Goal: Communication & Community: Answer question/provide support

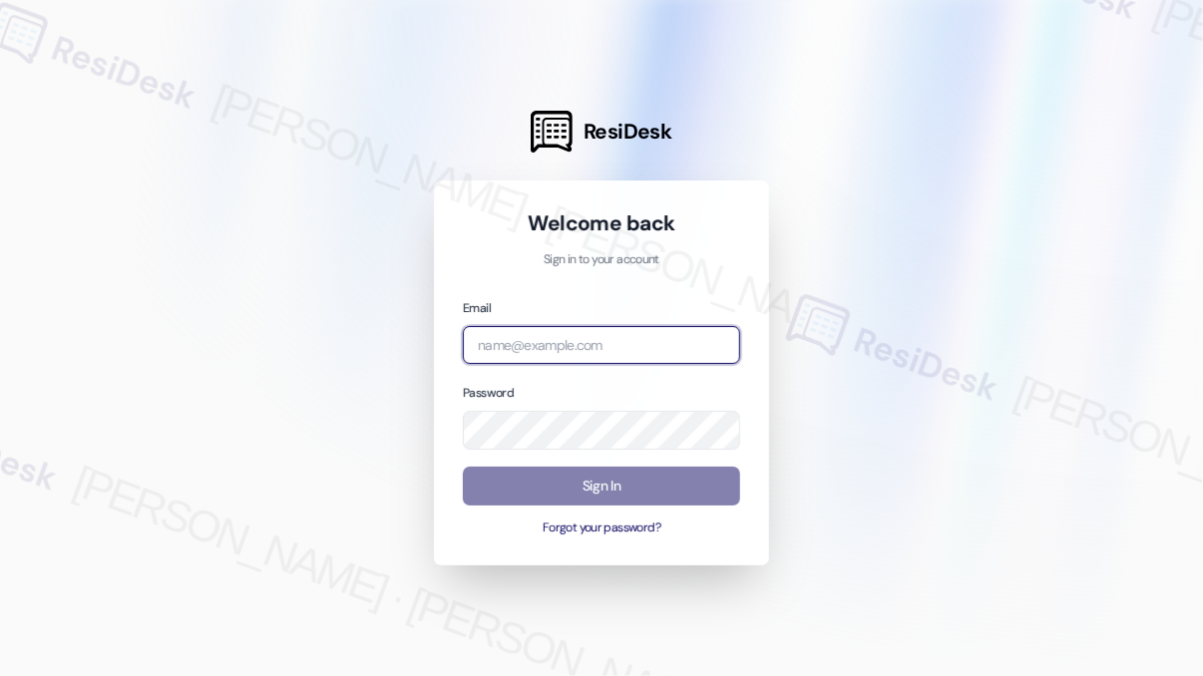
click at [608, 326] on input "email" at bounding box center [601, 345] width 277 height 39
type input "automated-surveys-balfour_beatty_communities-[PERSON_NAME].[PERSON_NAME]@balfou…"
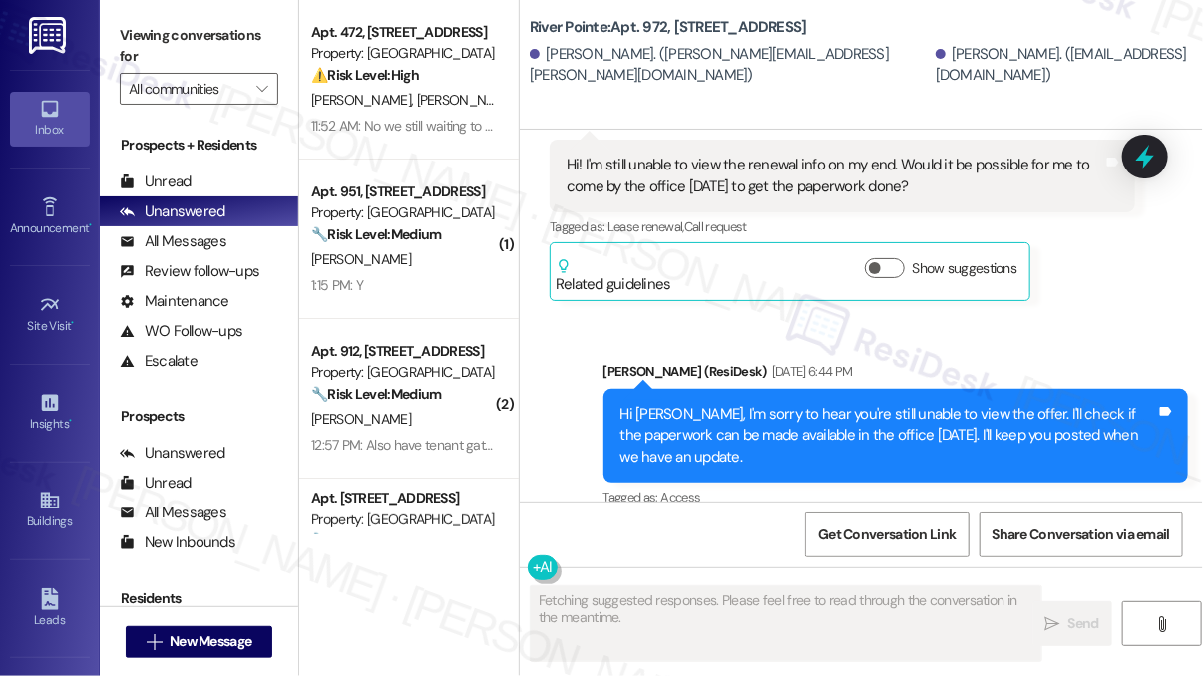
scroll to position [9422, 0]
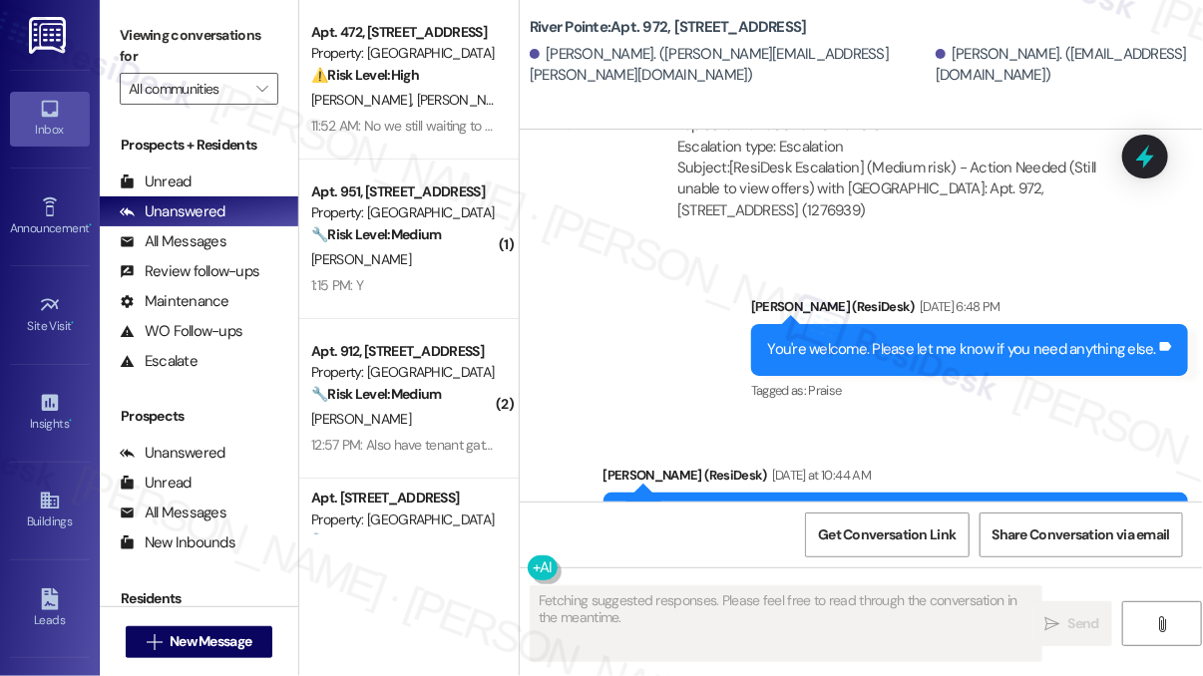
click at [974, 324] on div "You're welcome. Please let me know if you need anything else. Tags and notes" at bounding box center [969, 349] width 437 height 51
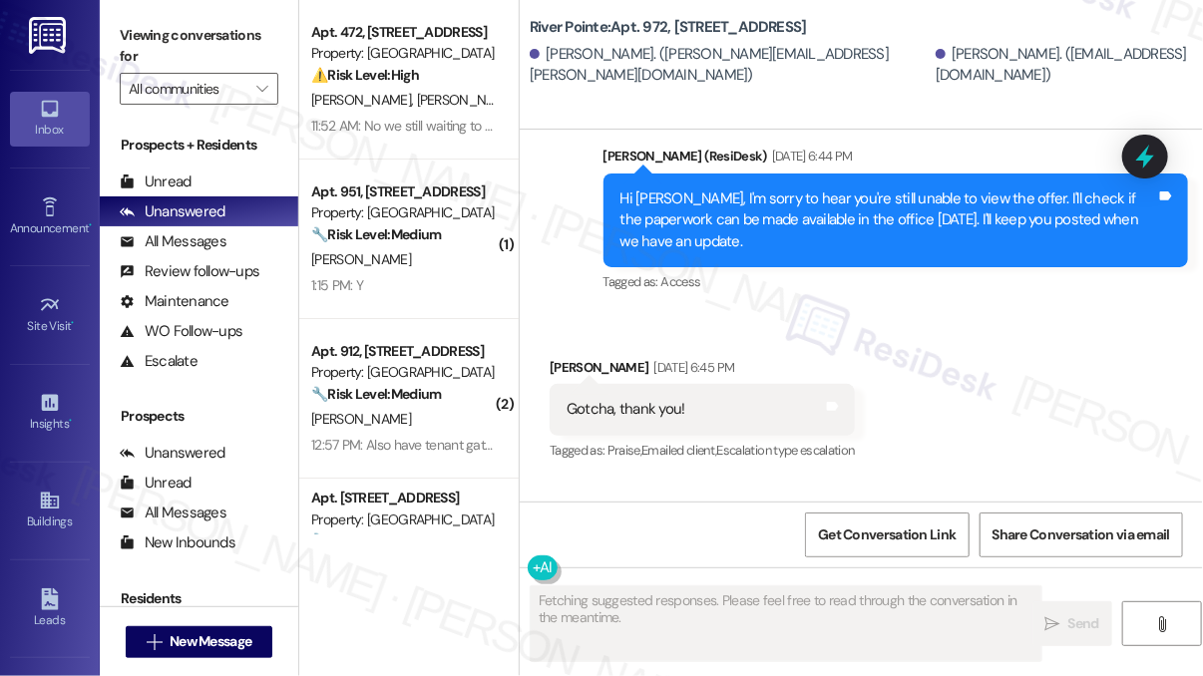
scroll to position [8923, 0]
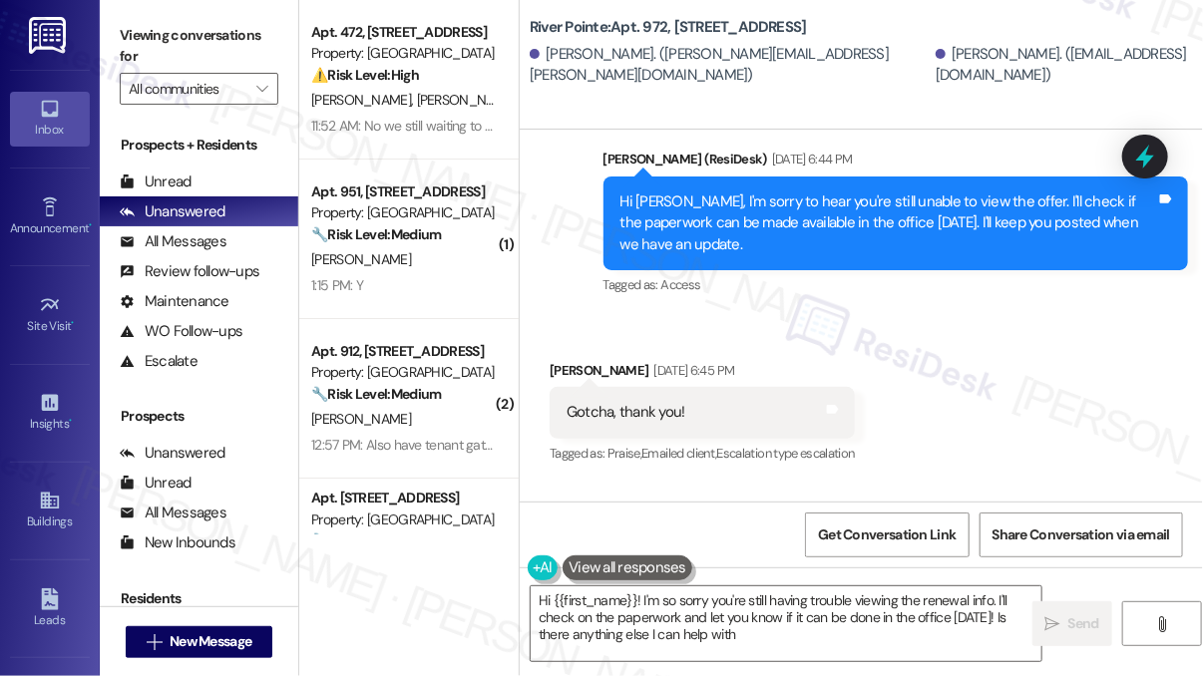
type textarea "Hi {{first_name}}! I'm so sorry you're still having trouble viewing the renewal…"
click at [674, 402] on div "Gotcha, thank you!" at bounding box center [625, 412] width 119 height 21
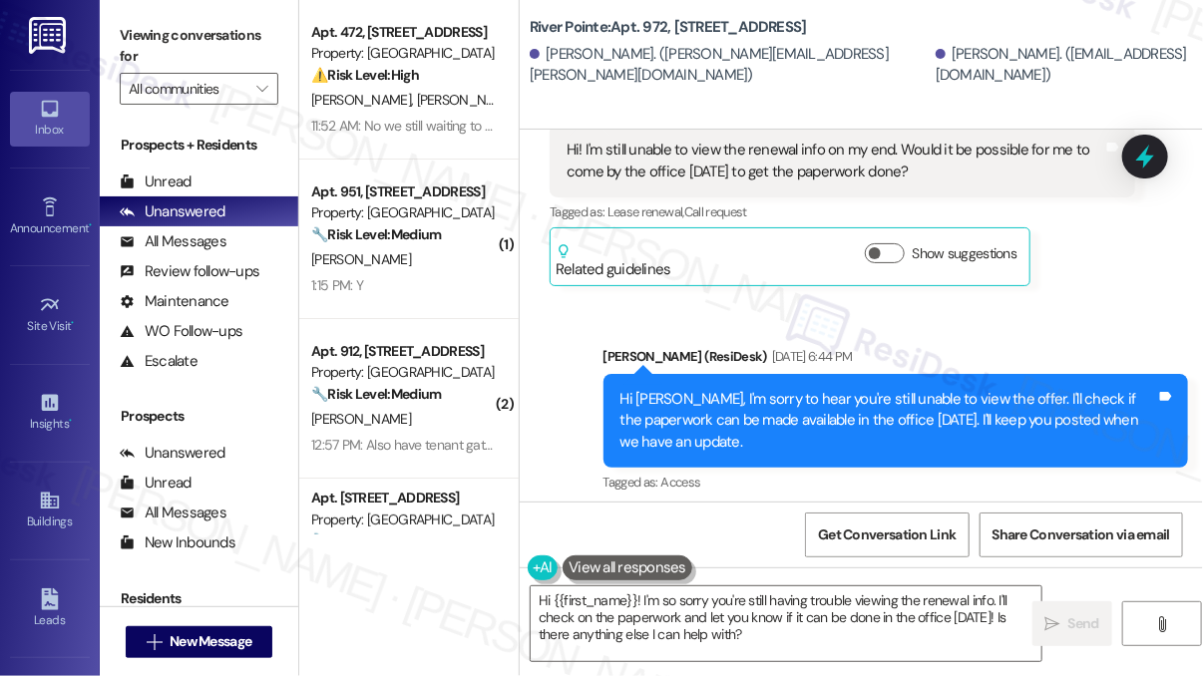
scroll to position [8724, 0]
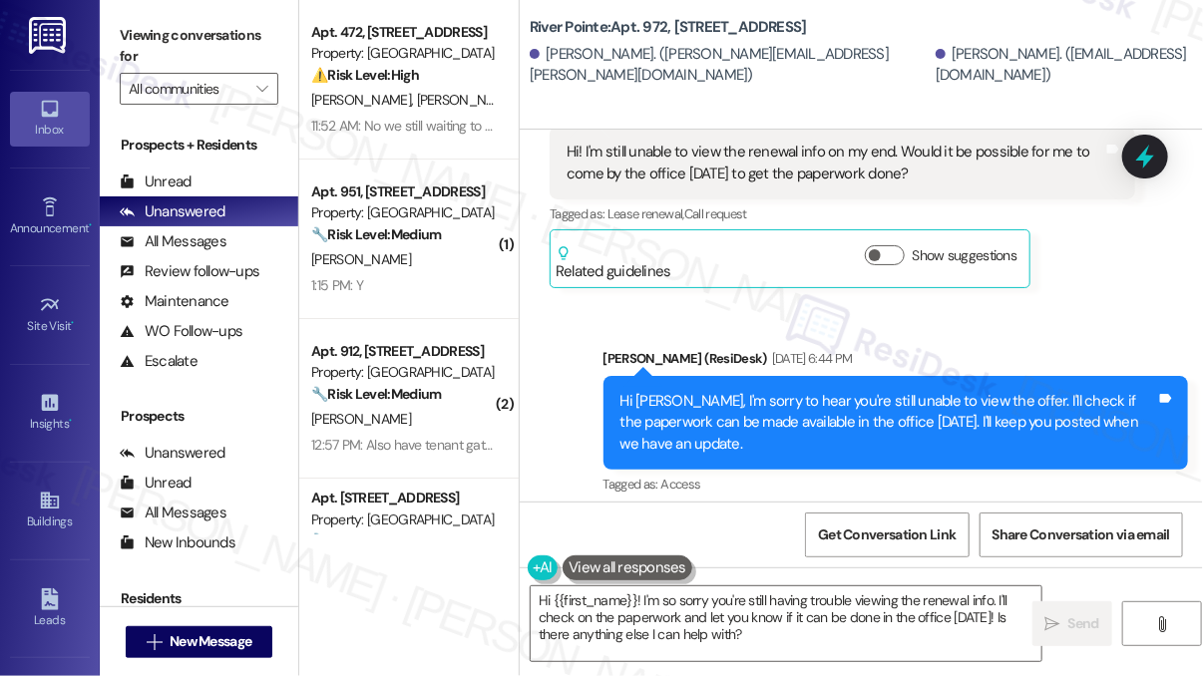
click at [738, 391] on div "Hi [PERSON_NAME], I'm sorry to hear you're still unable to view the offer. I'll…" at bounding box center [888, 423] width 536 height 64
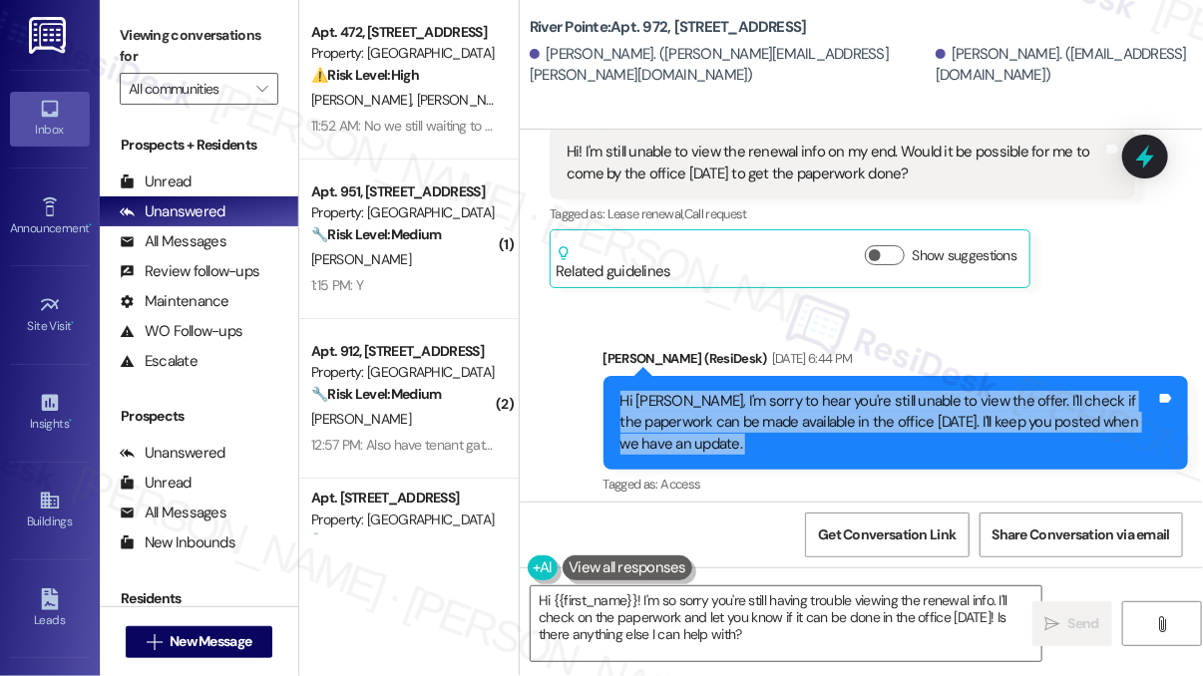
click at [738, 391] on div "Hi [PERSON_NAME], I'm sorry to hear you're still unable to view the offer. I'll…" at bounding box center [888, 423] width 536 height 64
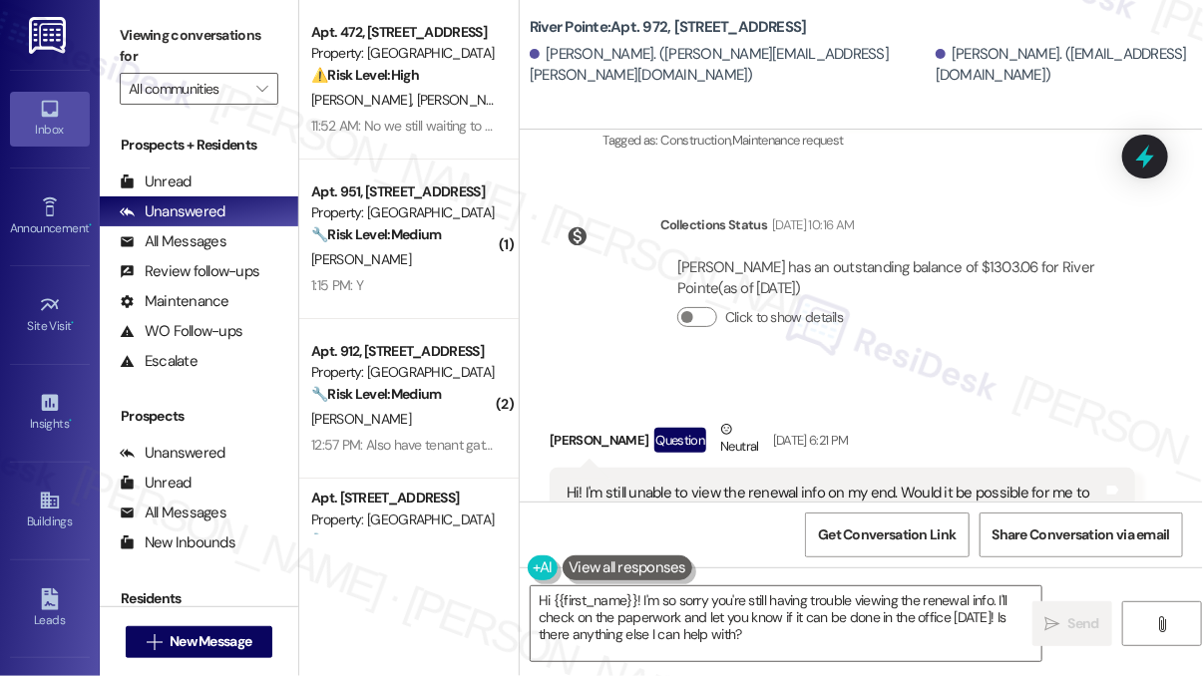
scroll to position [8325, 0]
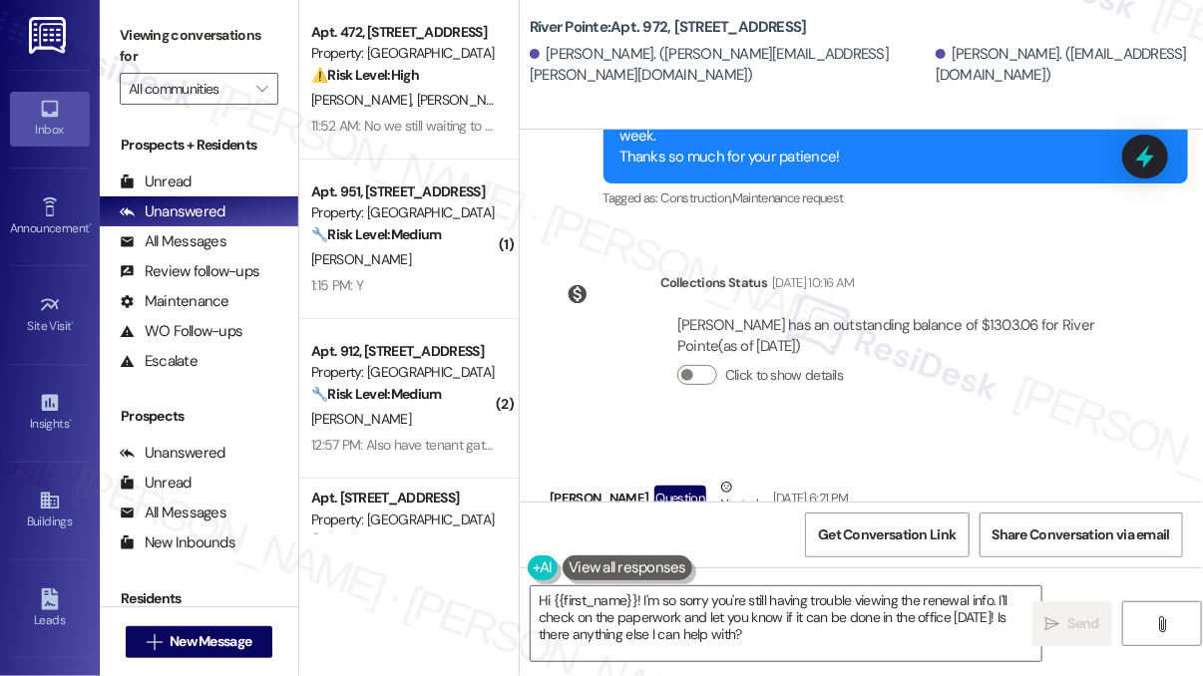
click at [710, 540] on div "Hi! I'm still unable to view the renewal info on my end. Would it be possible f…" at bounding box center [834, 561] width 536 height 43
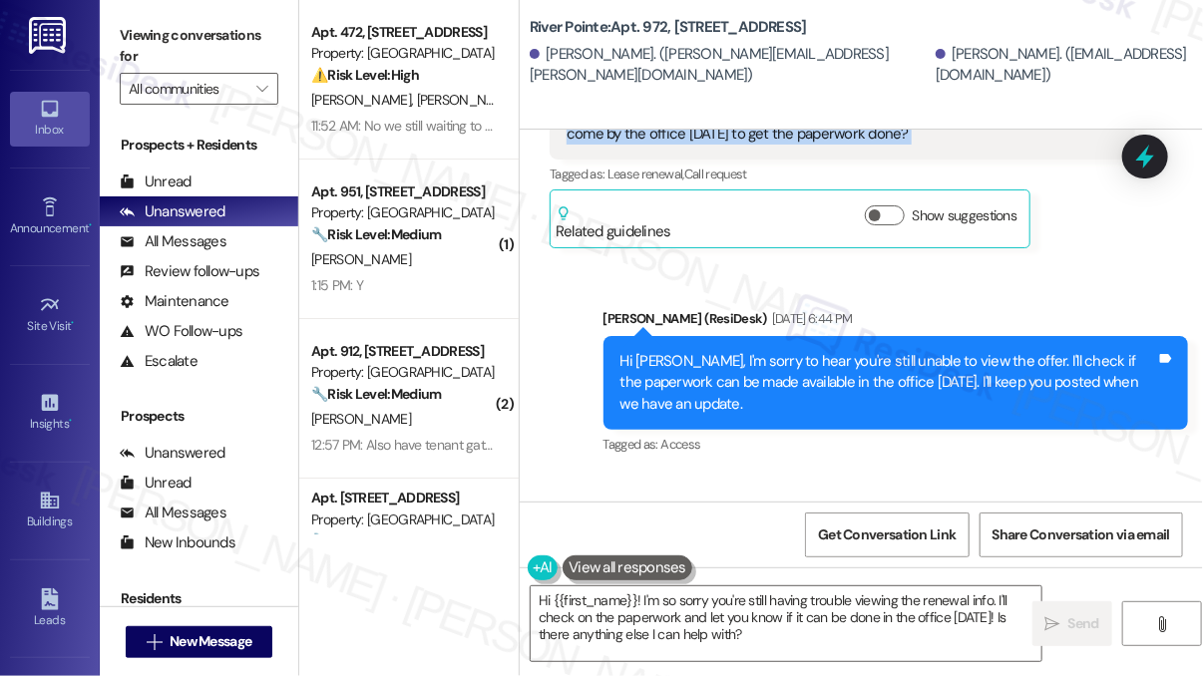
scroll to position [8824, 0]
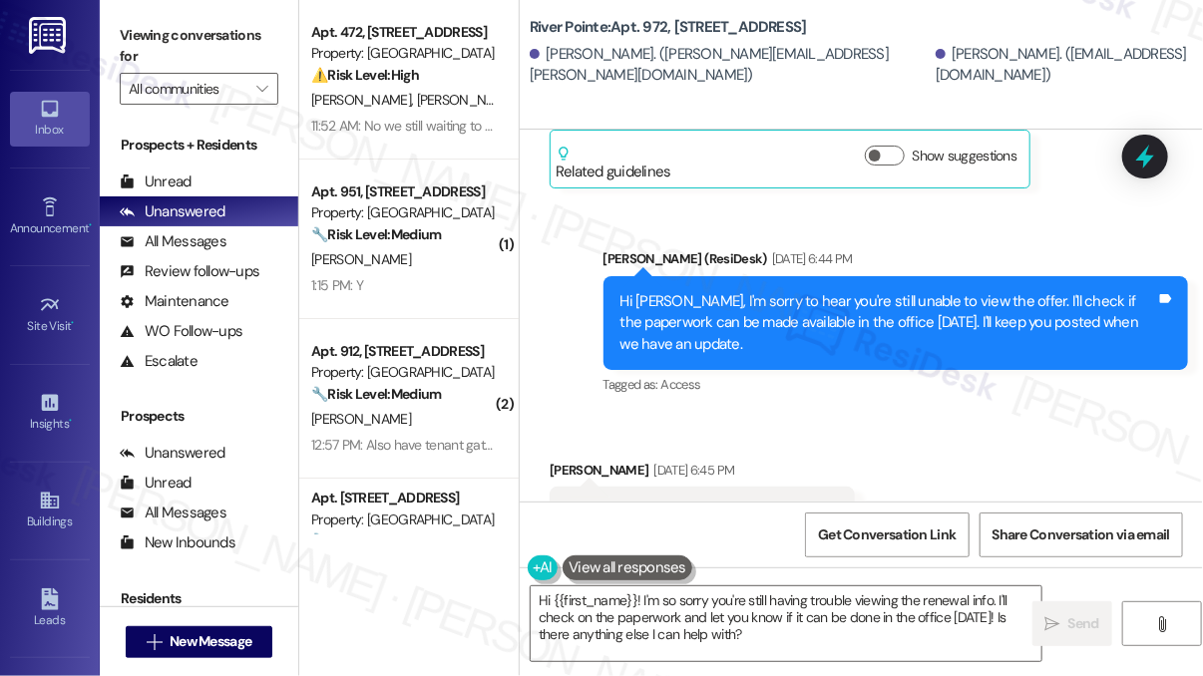
click at [874, 291] on div "Hi [PERSON_NAME], I'm sorry to hear you're still unable to view the offer. I'll…" at bounding box center [888, 323] width 536 height 64
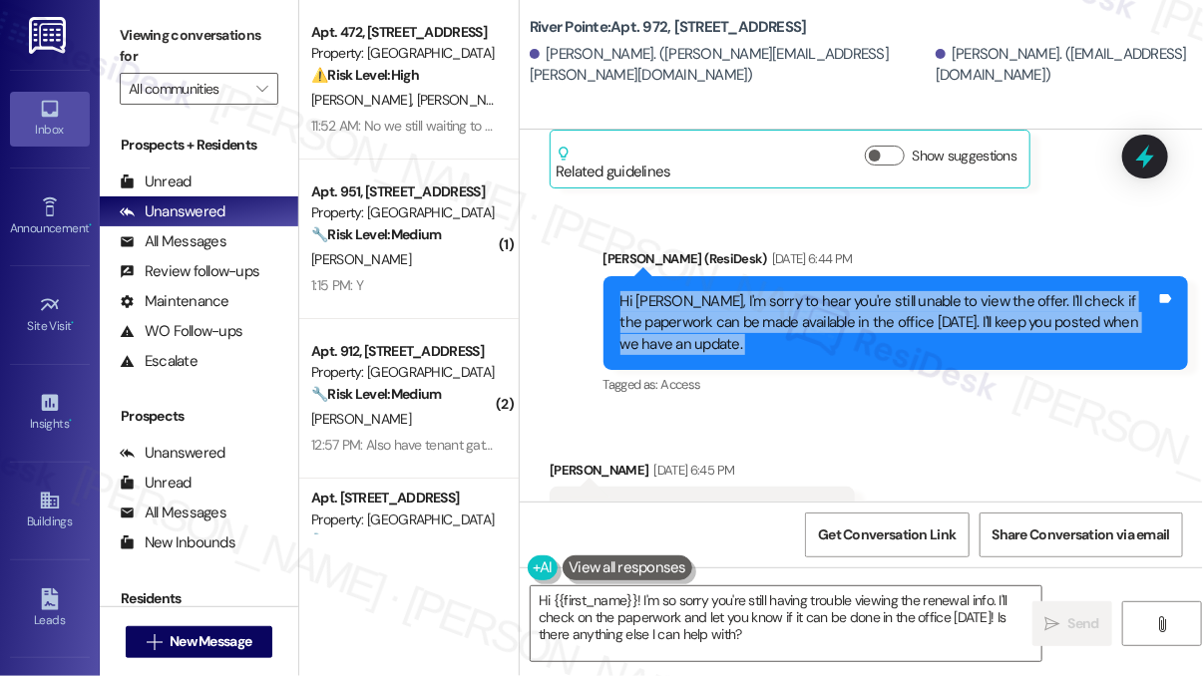
click at [874, 291] on div "Hi [PERSON_NAME], I'm sorry to hear you're still unable to view the offer. I'll…" at bounding box center [888, 323] width 536 height 64
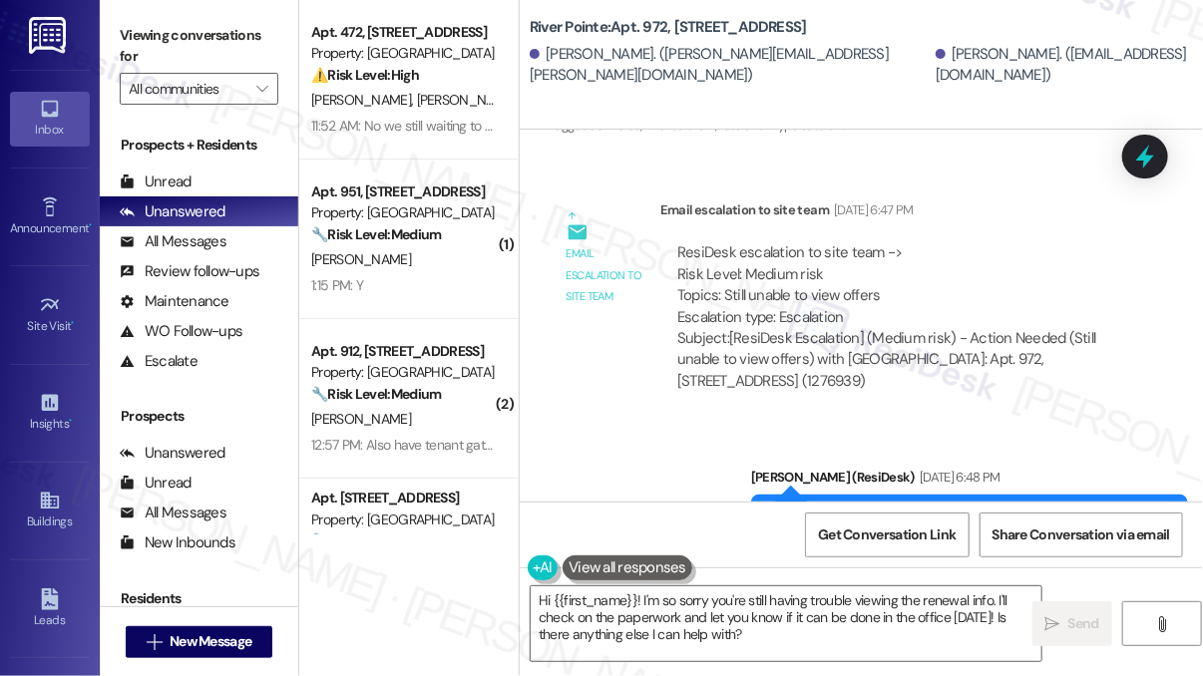
scroll to position [9322, 0]
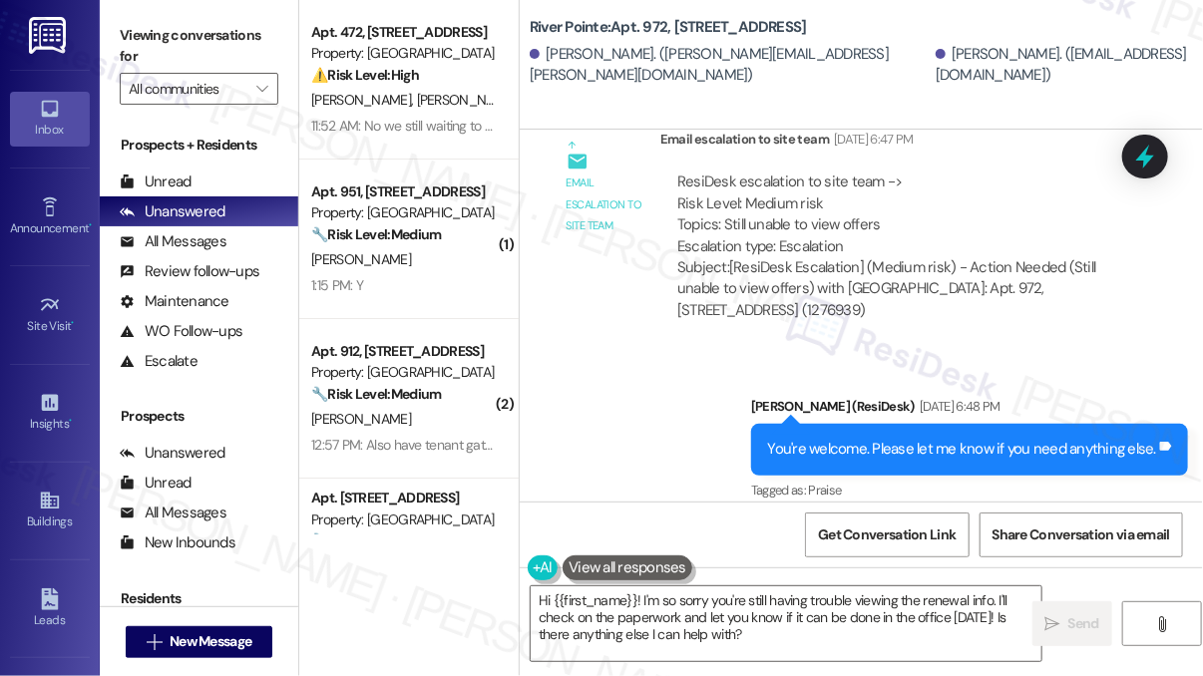
click at [825, 439] on div "You're welcome. Please let me know if you need anything else." at bounding box center [962, 449] width 388 height 21
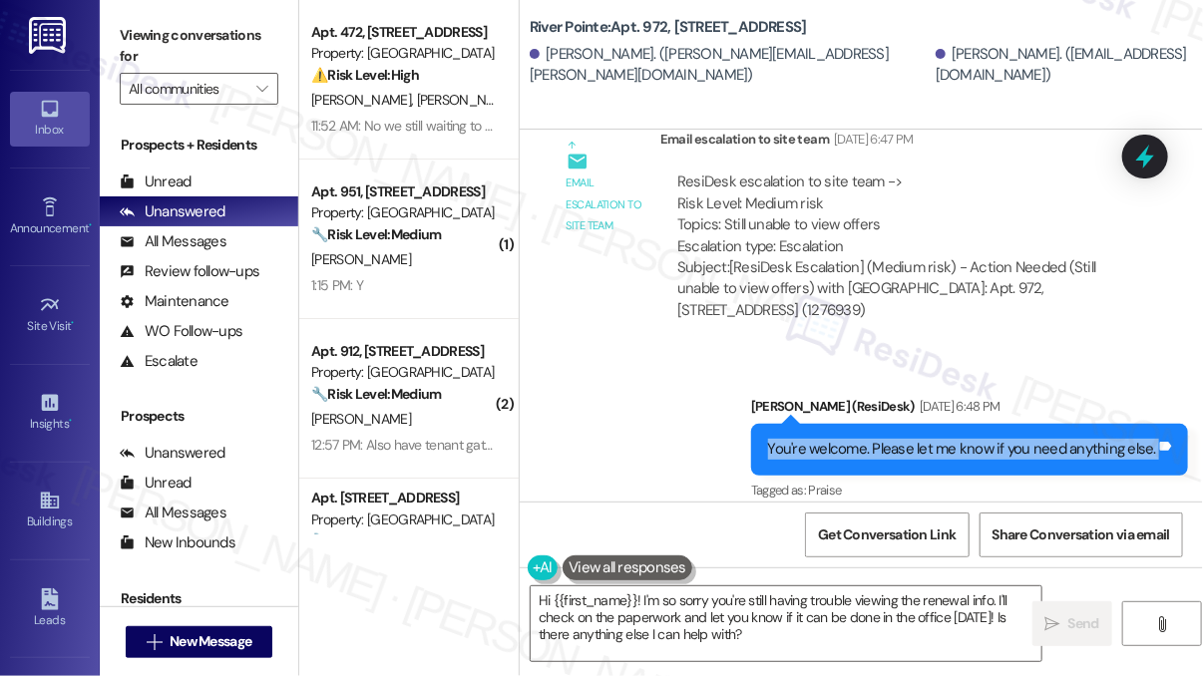
click at [825, 439] on div "You're welcome. Please let me know if you need anything else." at bounding box center [962, 449] width 388 height 21
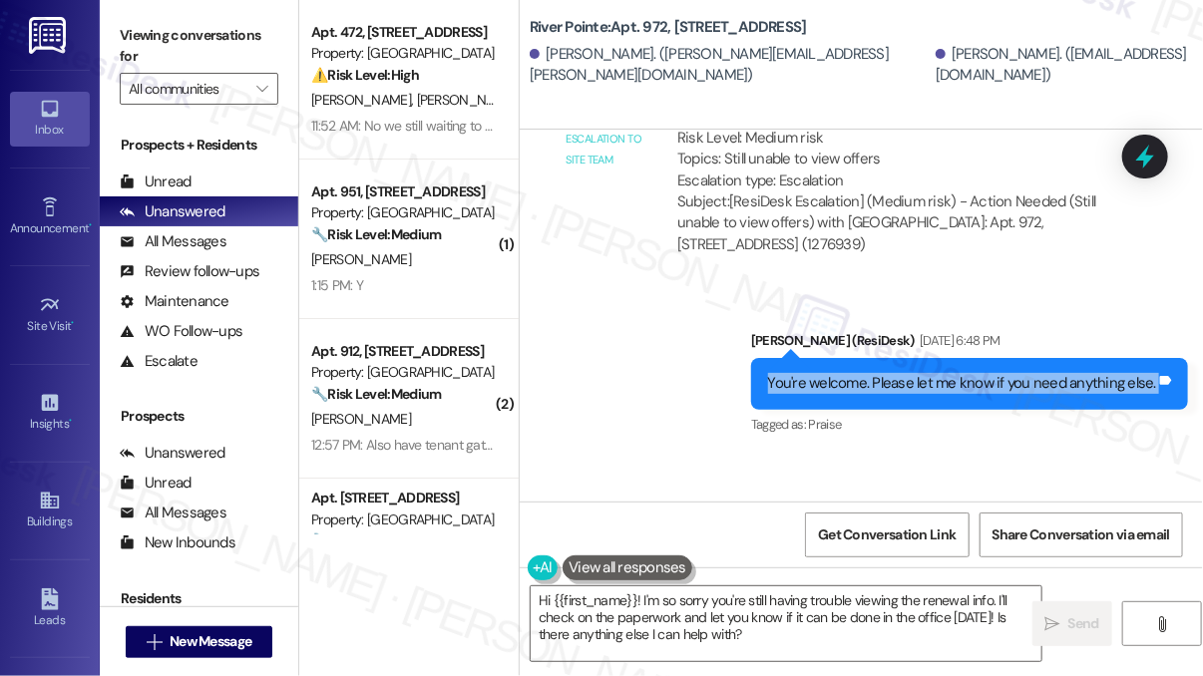
scroll to position [9422, 0]
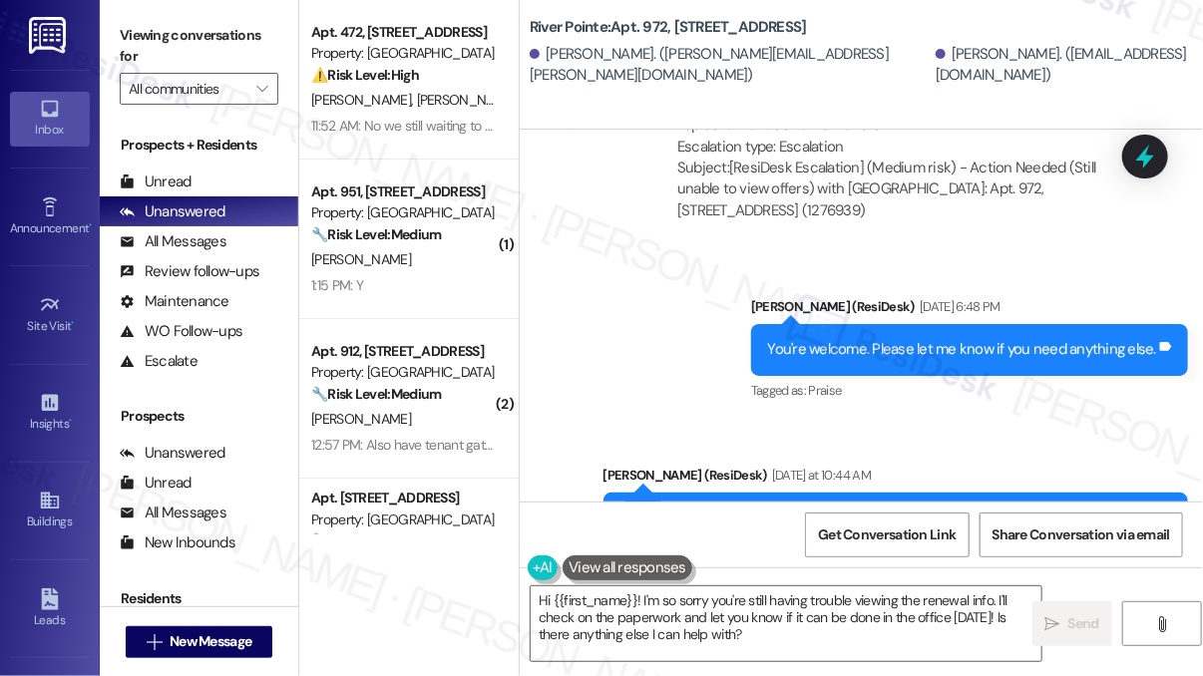
drag, startPoint x: 758, startPoint y: 386, endPoint x: 876, endPoint y: 413, distance: 121.7
click at [876, 508] on div ""Hey [PERSON_NAME] and [PERSON_NAME], we'd love to know more about your experie…" at bounding box center [888, 551] width 536 height 86
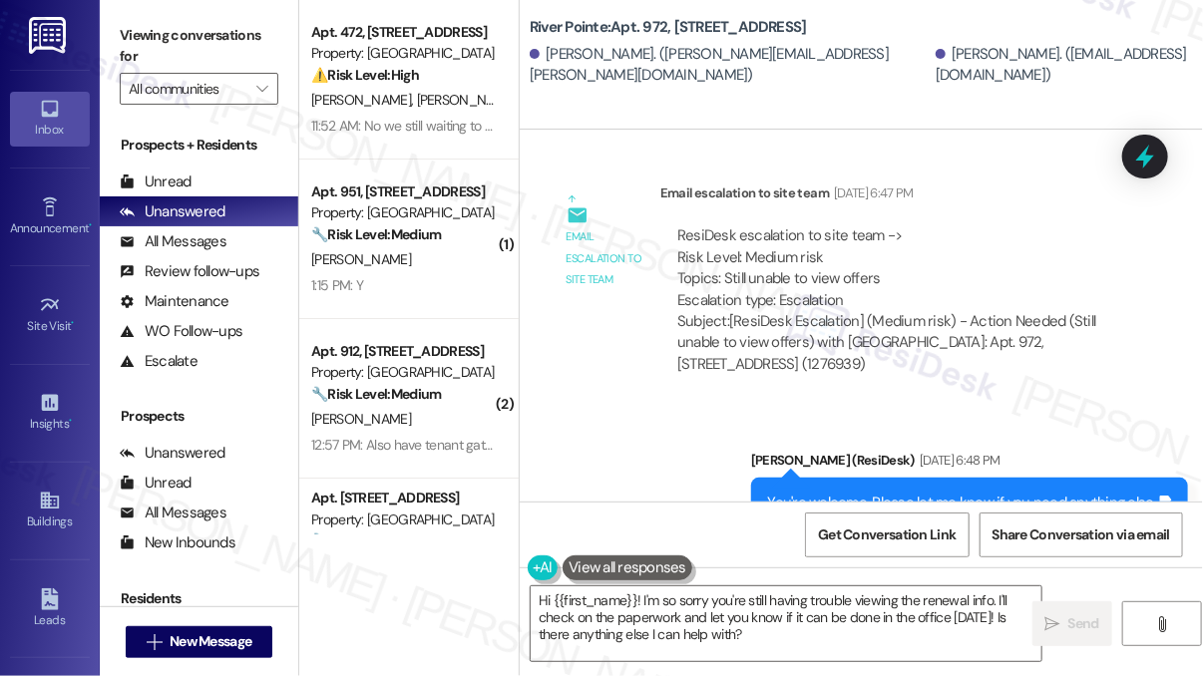
scroll to position [9123, 0]
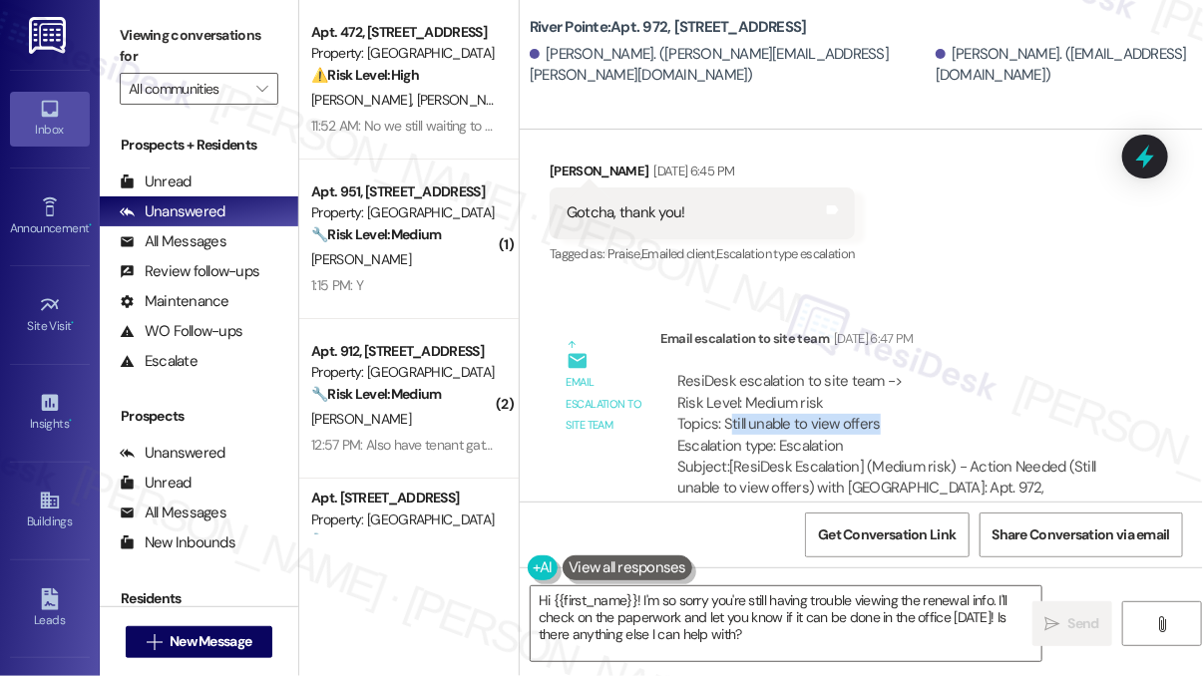
drag, startPoint x: 733, startPoint y: 292, endPoint x: 884, endPoint y: 294, distance: 151.6
click at [884, 371] on div "ResiDesk escalation to site team -> Risk Level: Medium risk Topics: Still unabl…" at bounding box center [897, 414] width 441 height 86
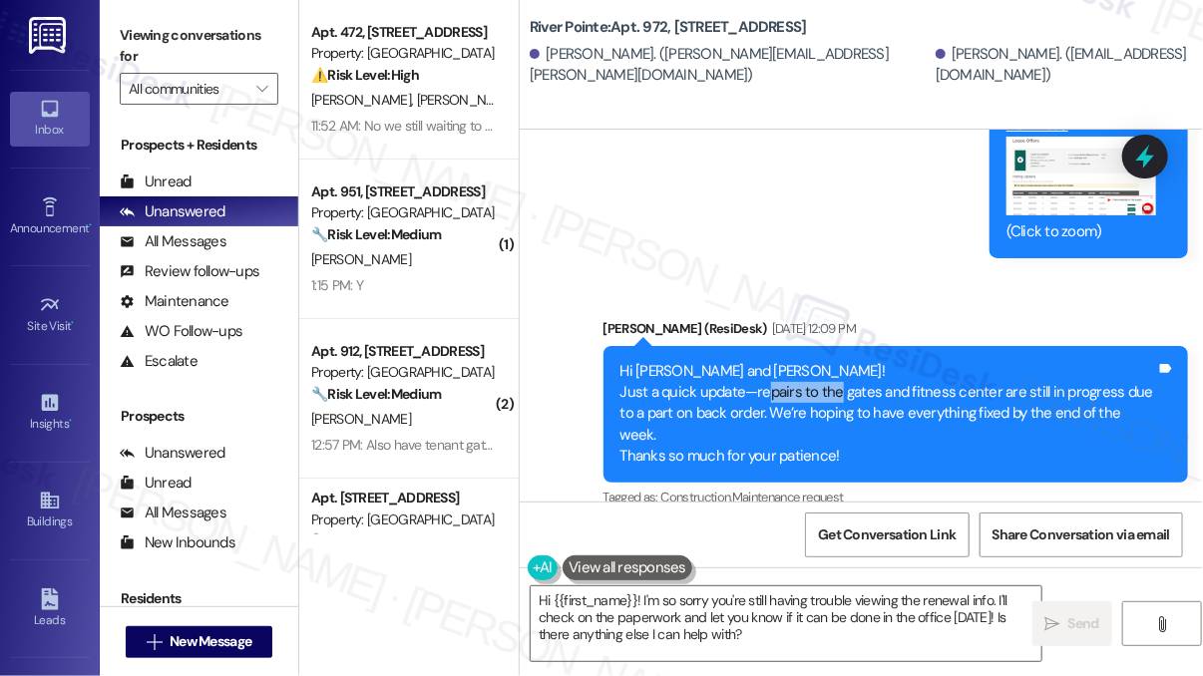
drag, startPoint x: 768, startPoint y: 283, endPoint x: 889, endPoint y: 286, distance: 121.7
click at [886, 361] on div "Hi [PERSON_NAME] and [PERSON_NAME]! Just a quick update—repairs to the gates an…" at bounding box center [888, 414] width 536 height 107
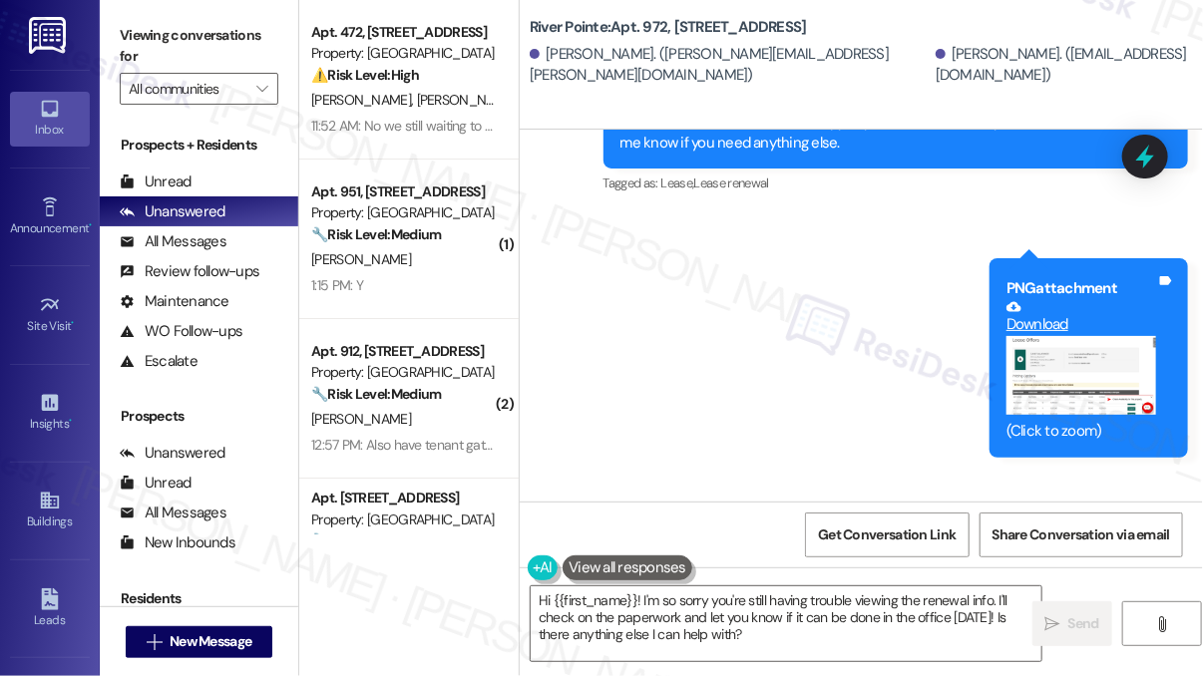
scroll to position [7527, 0]
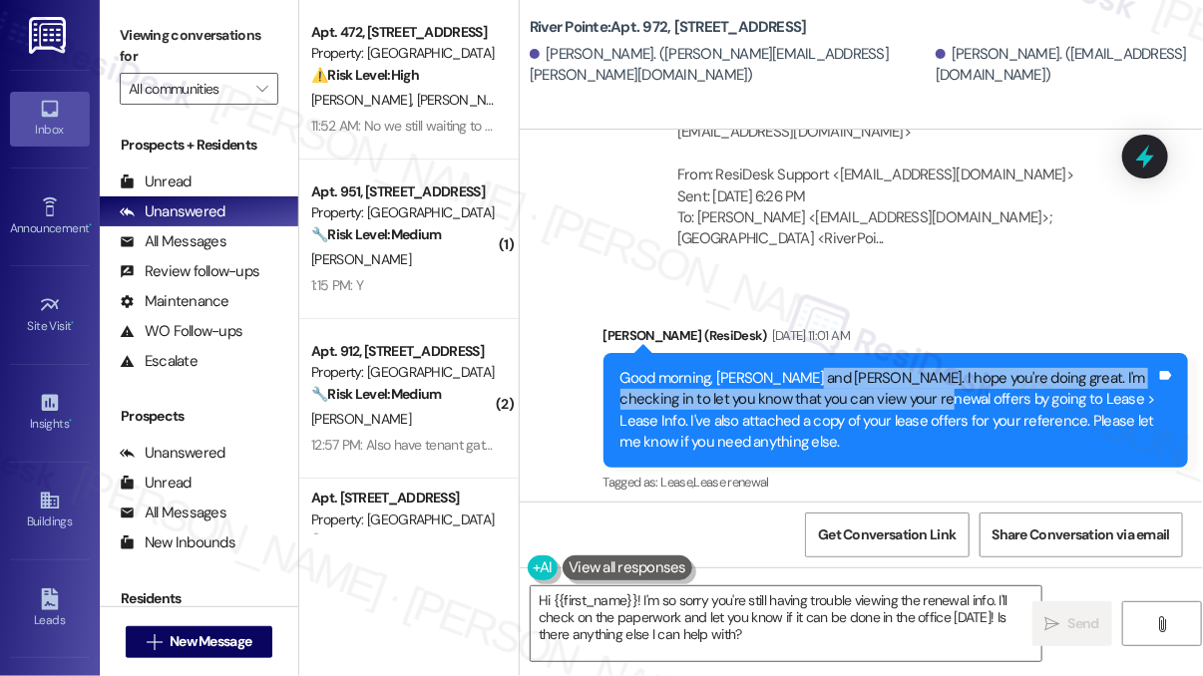
drag, startPoint x: 799, startPoint y: 274, endPoint x: 912, endPoint y: 302, distance: 117.1
click at [912, 368] on div "Good morning, [PERSON_NAME] and [PERSON_NAME]. I hope you're doing great. I'm c…" at bounding box center [888, 411] width 536 height 86
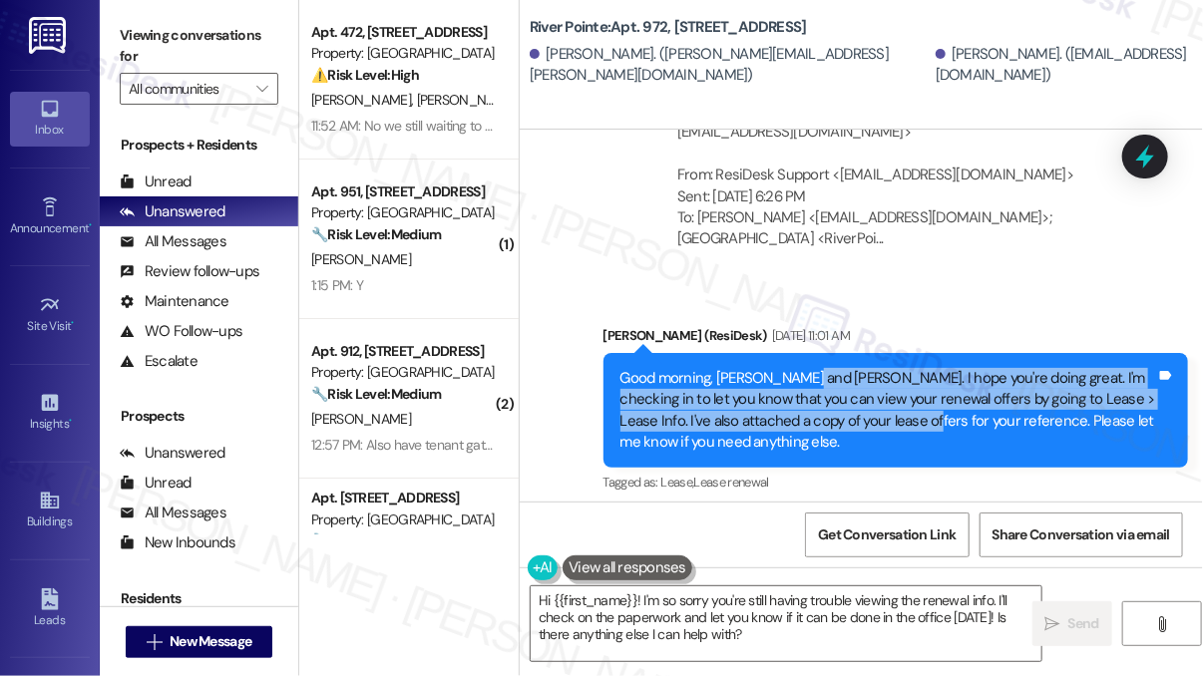
click at [912, 368] on div "Good morning, [PERSON_NAME] and [PERSON_NAME]. I hope you're doing great. I'm c…" at bounding box center [888, 411] width 536 height 86
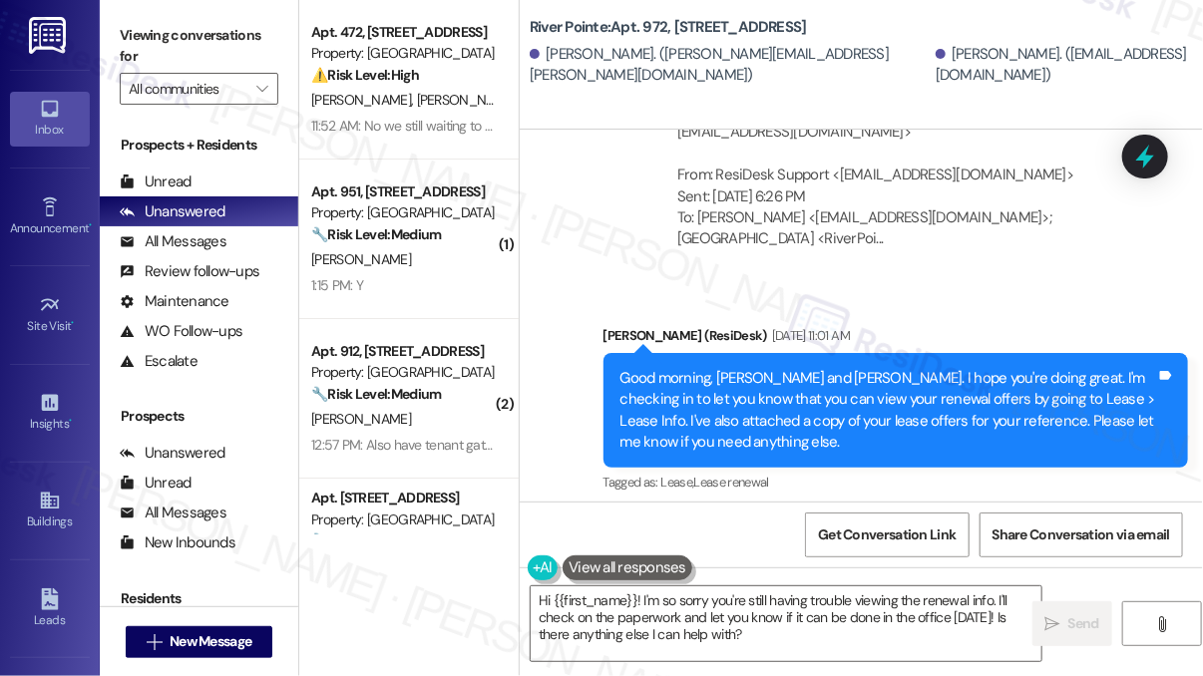
click at [785, 368] on div "Good morning, [PERSON_NAME] and [PERSON_NAME]. I hope you're doing great. I'm c…" at bounding box center [888, 411] width 536 height 86
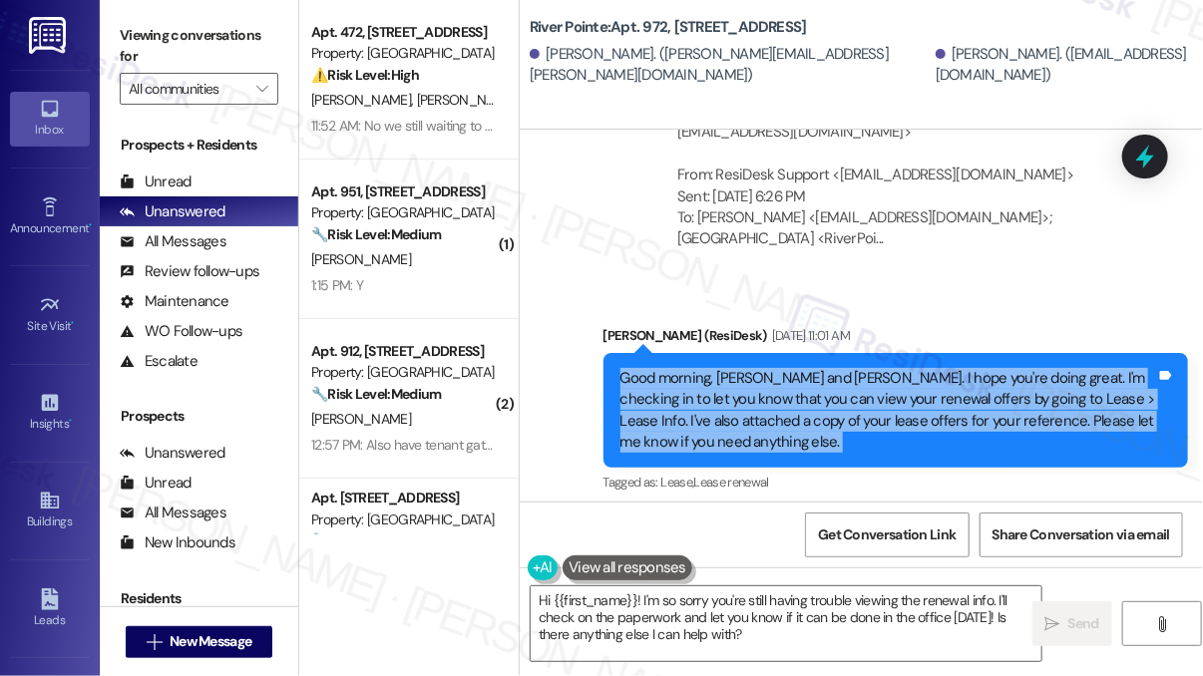
click at [785, 368] on div "Good morning, [PERSON_NAME] and [PERSON_NAME]. I hope you're doing great. I'm c…" at bounding box center [888, 411] width 536 height 86
click at [843, 368] on div "Good morning, [PERSON_NAME] and [PERSON_NAME]. I hope you're doing great. I'm c…" at bounding box center [888, 411] width 536 height 86
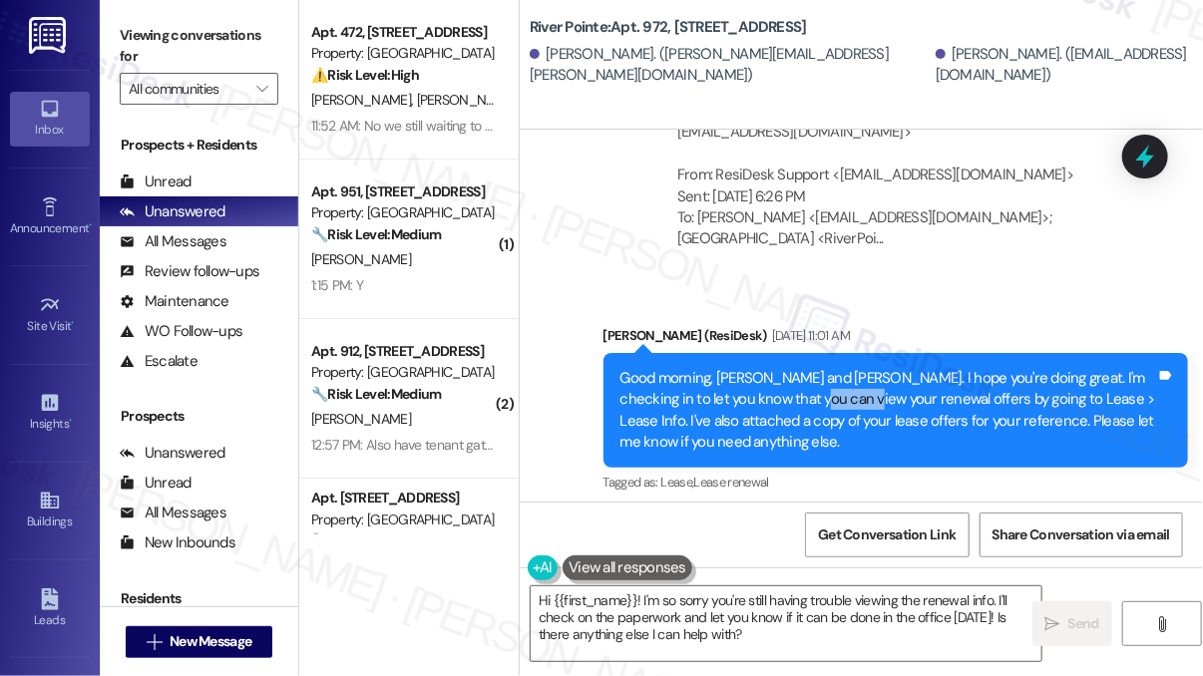
click at [843, 368] on div "Good morning, [PERSON_NAME] and [PERSON_NAME]. I hope you're doing great. I'm c…" at bounding box center [888, 411] width 536 height 86
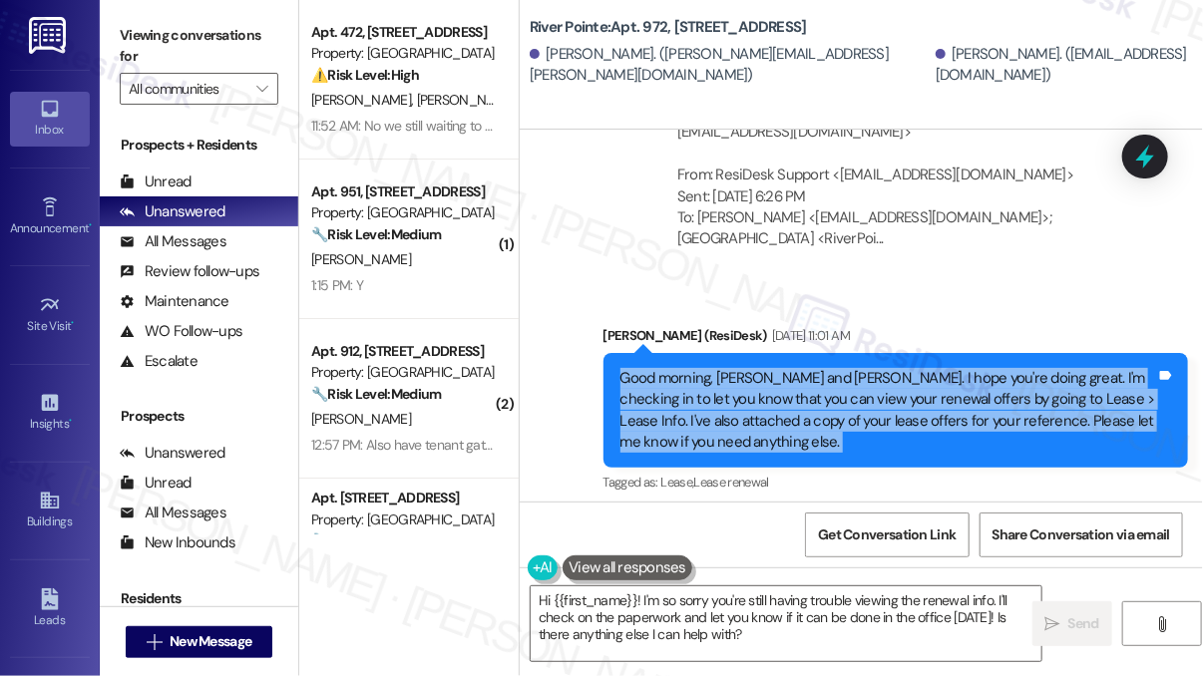
click at [843, 368] on div "Good morning, [PERSON_NAME] and [PERSON_NAME]. I hope you're doing great. I'm c…" at bounding box center [888, 411] width 536 height 86
click at [797, 368] on div "Good morning, [PERSON_NAME] and [PERSON_NAME]. I hope you're doing great. I'm c…" at bounding box center [888, 411] width 536 height 86
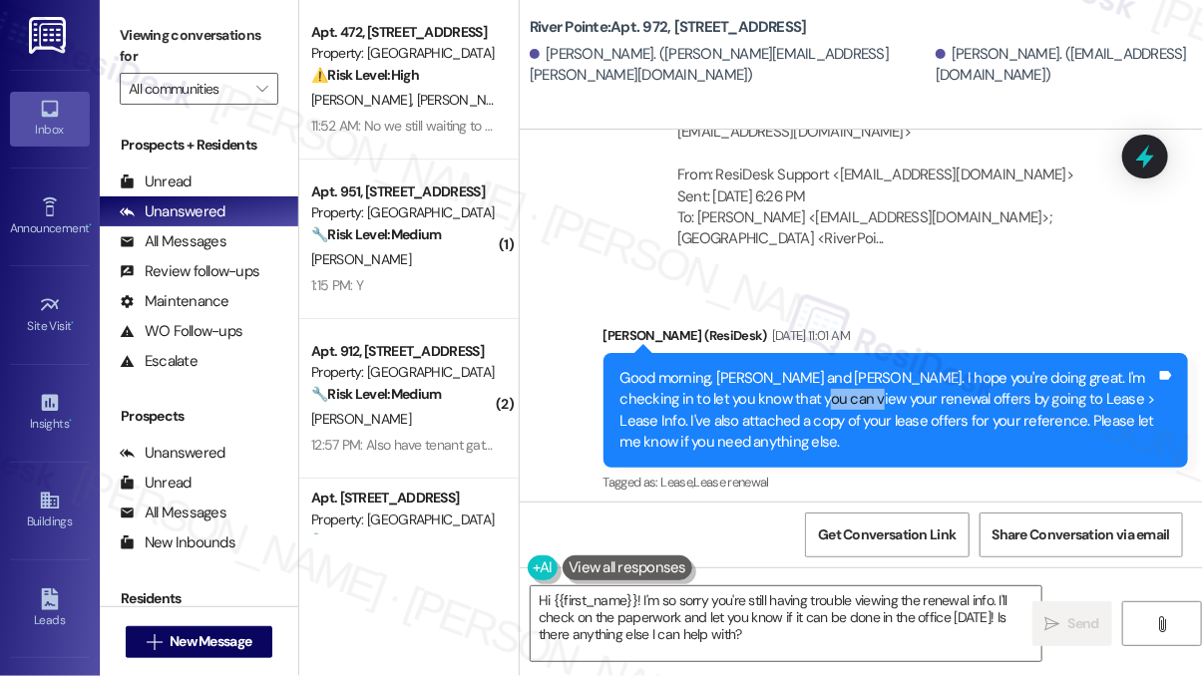
click at [797, 368] on div "Good morning, [PERSON_NAME] and [PERSON_NAME]. I hope you're doing great. I'm c…" at bounding box center [888, 411] width 536 height 86
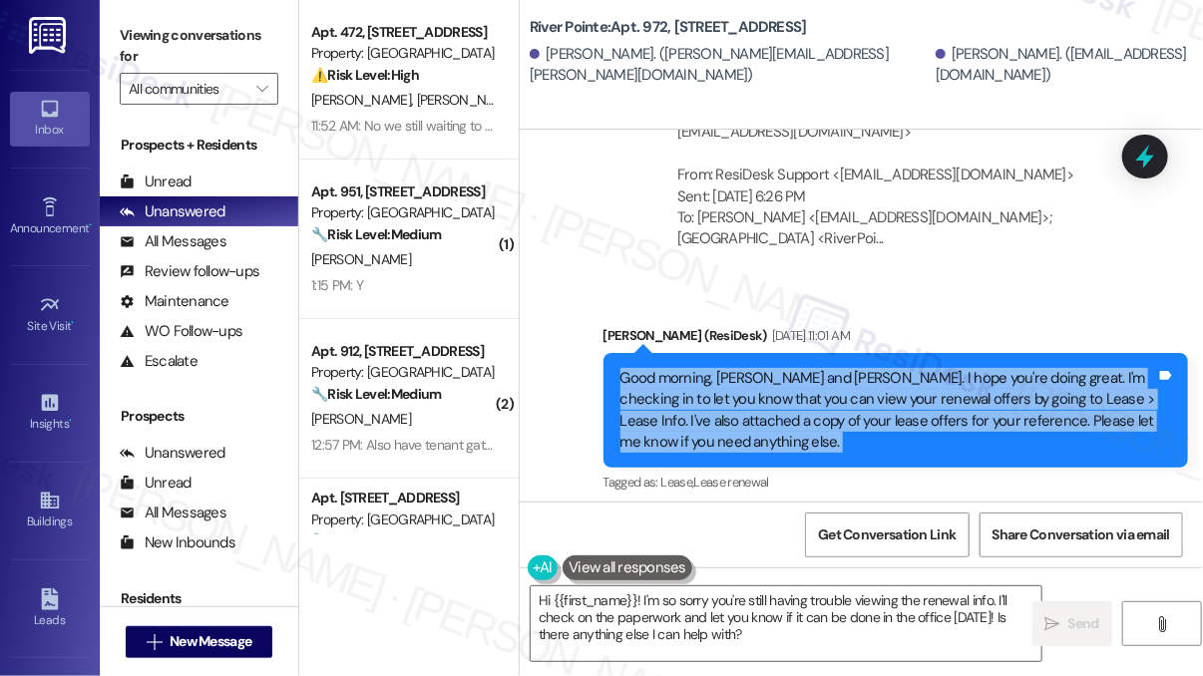
click at [797, 368] on div "Good morning, [PERSON_NAME] and [PERSON_NAME]. I hope you're doing great. I'm c…" at bounding box center [888, 411] width 536 height 86
click at [949, 368] on div "Good morning, [PERSON_NAME] and [PERSON_NAME]. I hope you're doing great. I'm c…" at bounding box center [888, 411] width 536 height 86
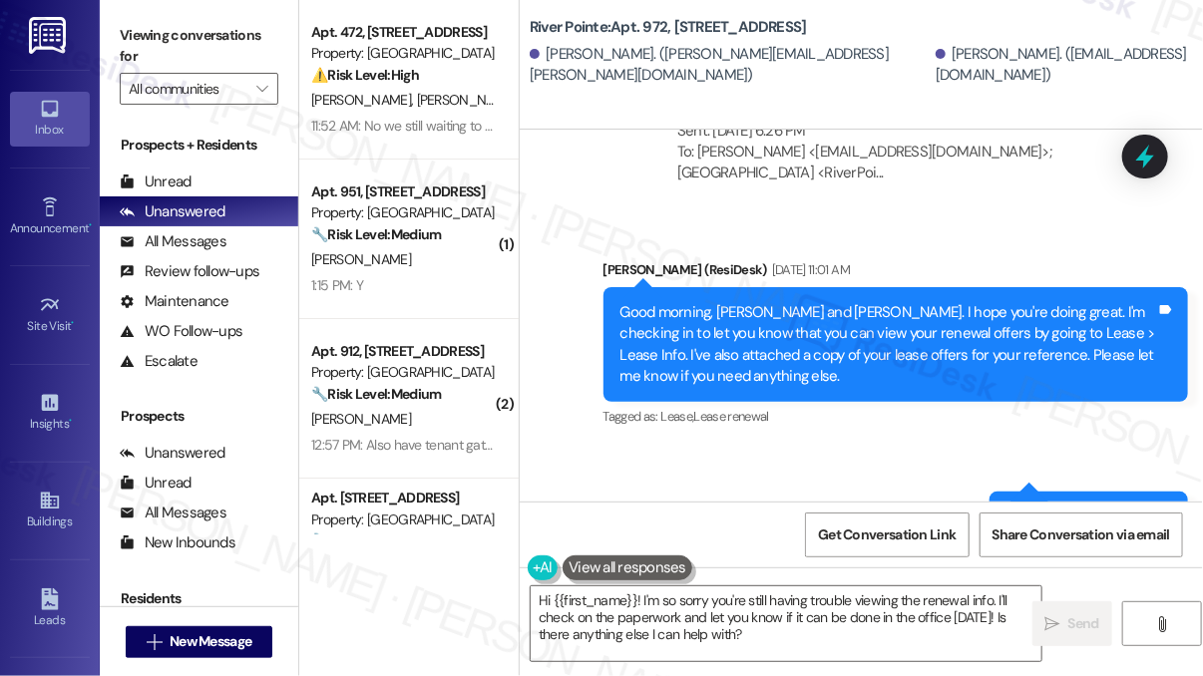
scroll to position [7627, 0]
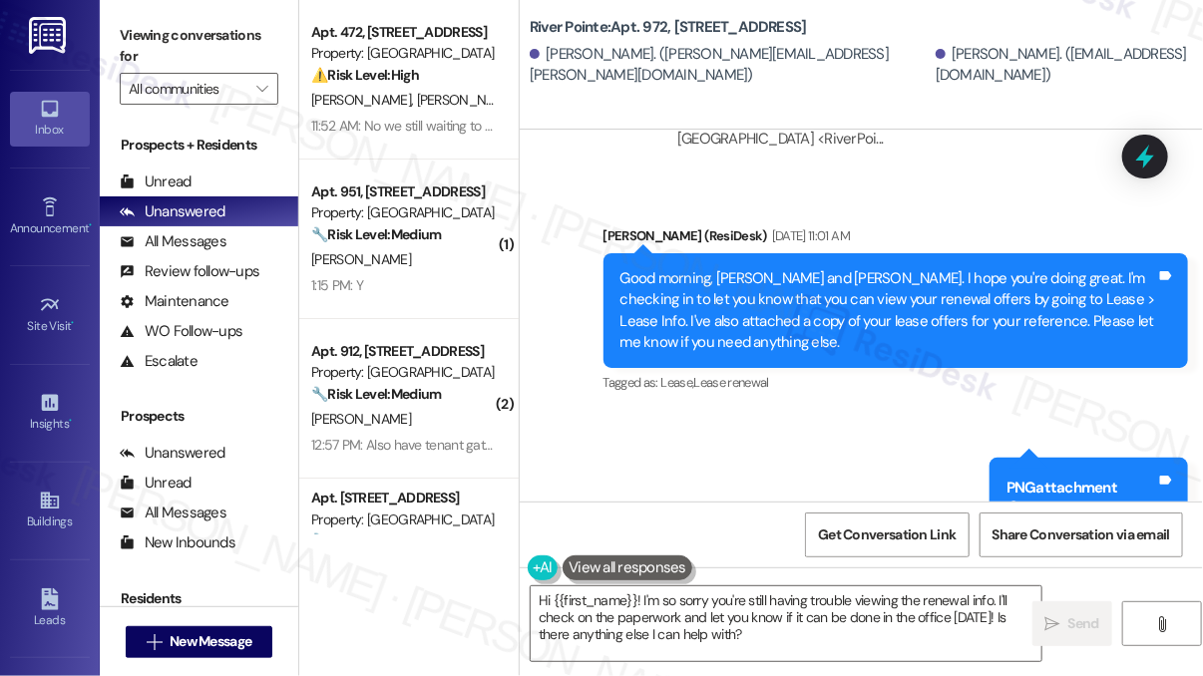
click at [1043, 535] on button "Zoom image" at bounding box center [1081, 574] width 150 height 79
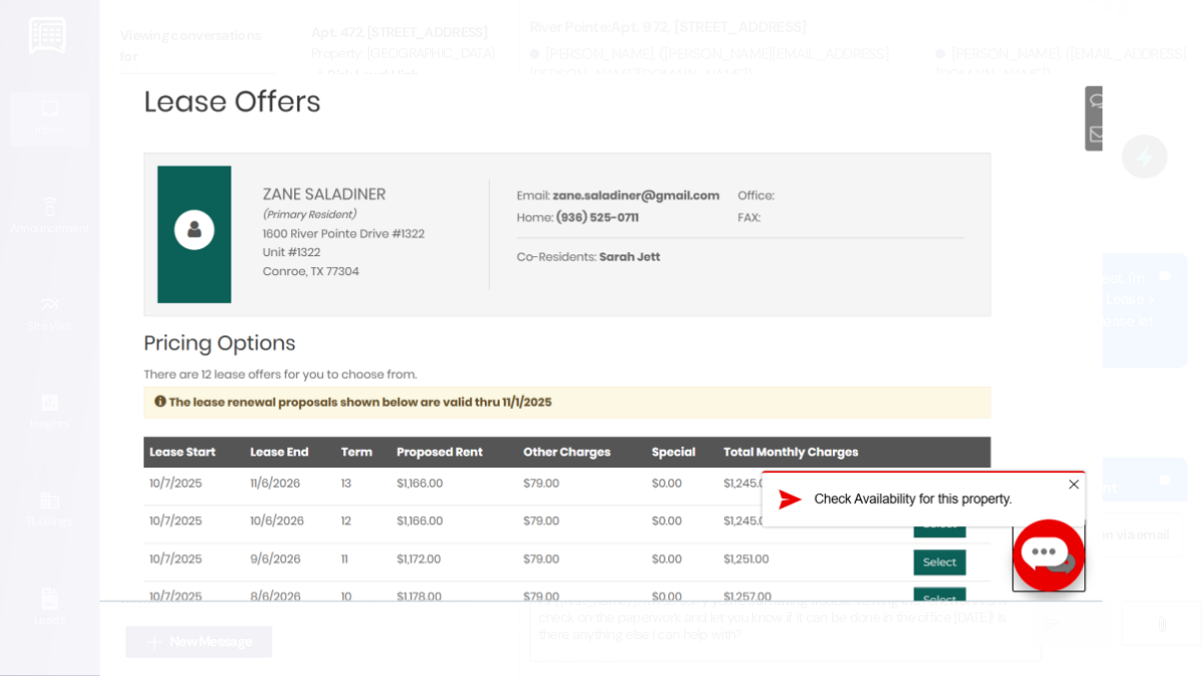
click at [1157, 30] on button "Unzoom image" at bounding box center [601, 338] width 1203 height 676
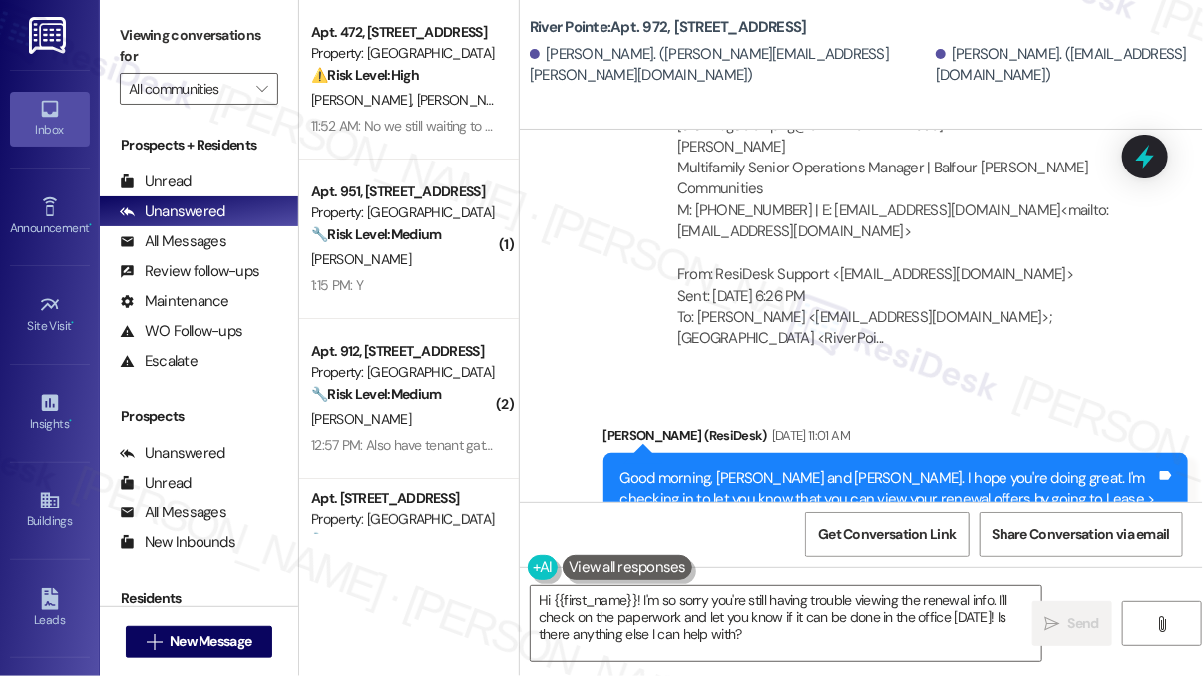
scroll to position [7527, 0]
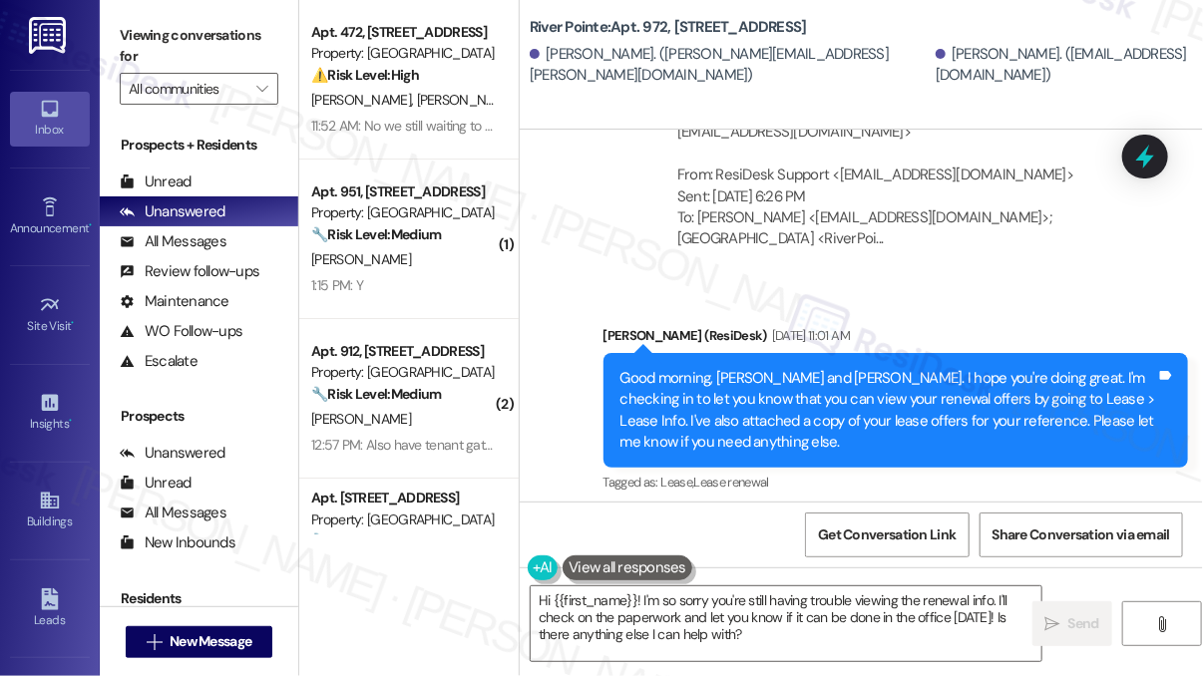
click at [810, 368] on div "Good morning, [PERSON_NAME] and [PERSON_NAME]. I hope you're doing great. I'm c…" at bounding box center [888, 411] width 536 height 86
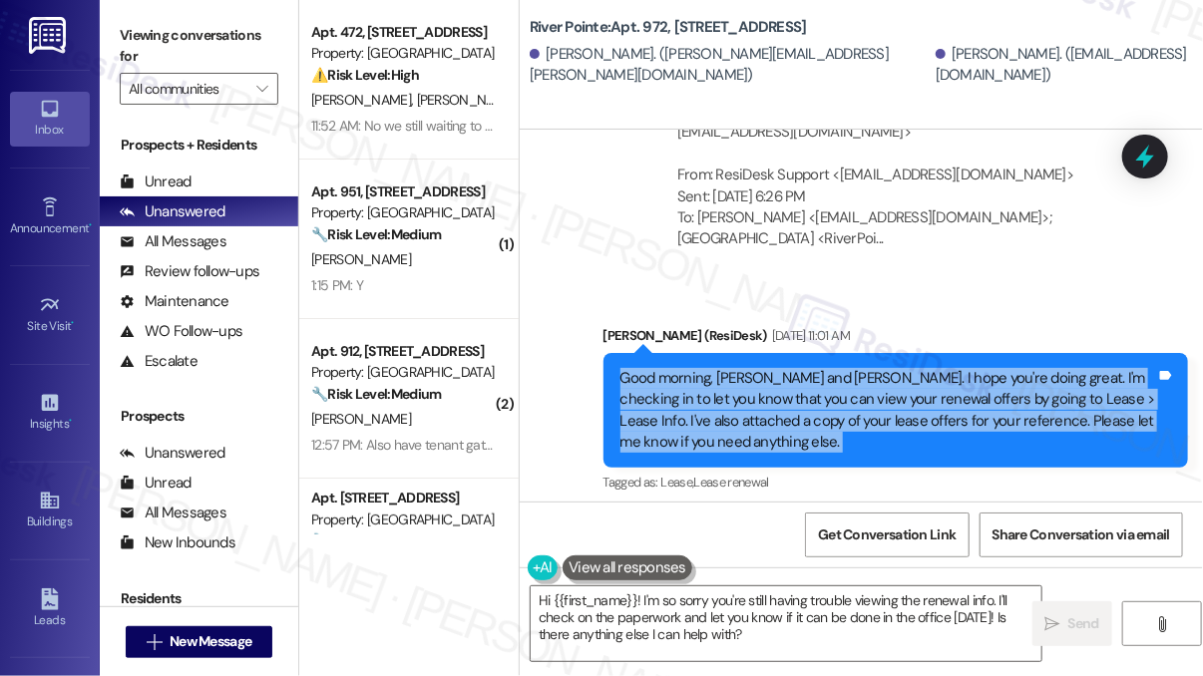
click at [810, 368] on div "Good morning, [PERSON_NAME] and [PERSON_NAME]. I hope you're doing great. I'm c…" at bounding box center [888, 411] width 536 height 86
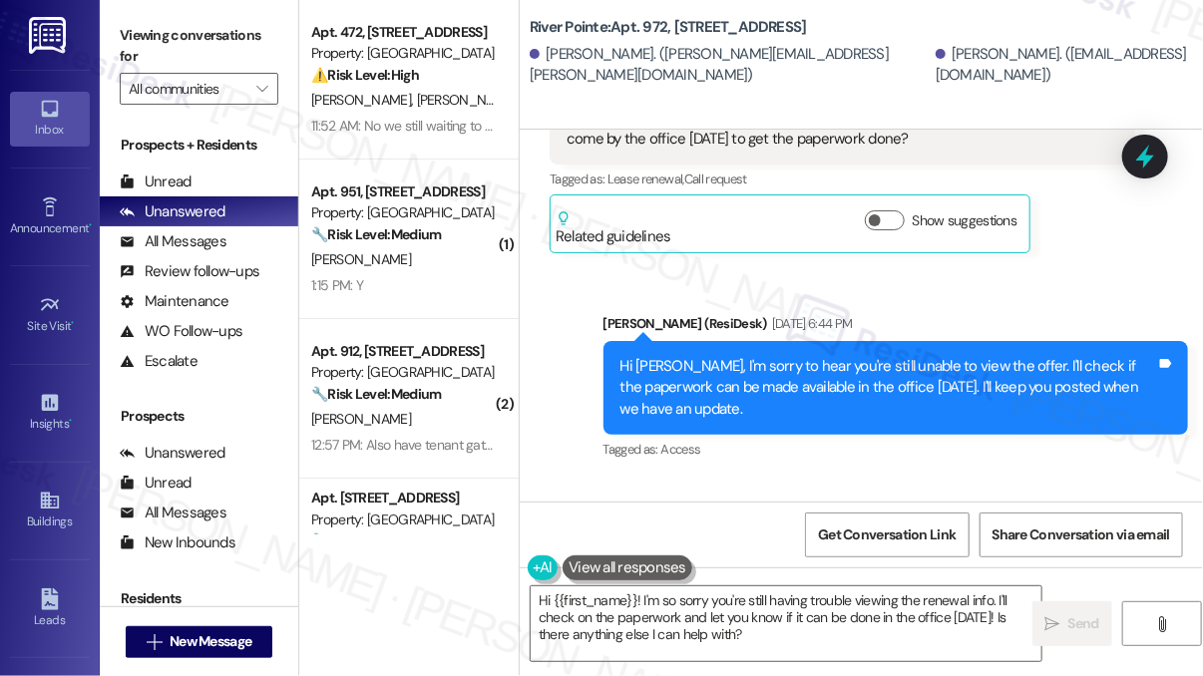
scroll to position [8724, 0]
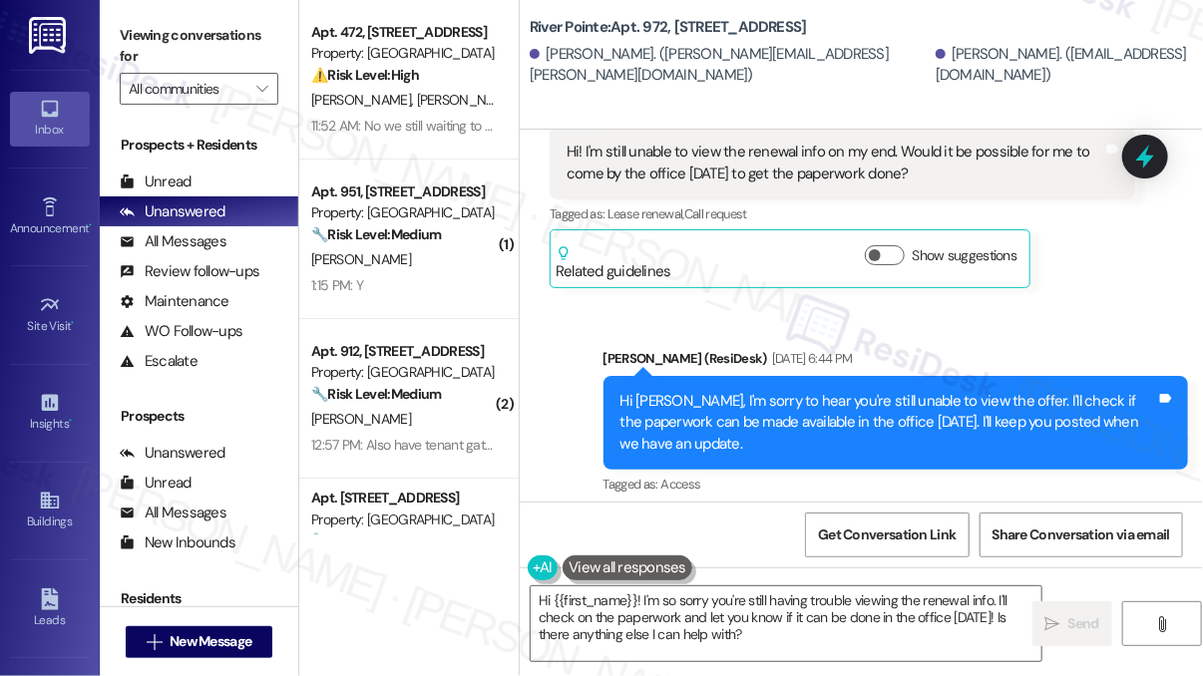
click at [947, 391] on div "Hi [PERSON_NAME], I'm sorry to hear you're still unable to view the offer. I'll…" at bounding box center [888, 423] width 536 height 64
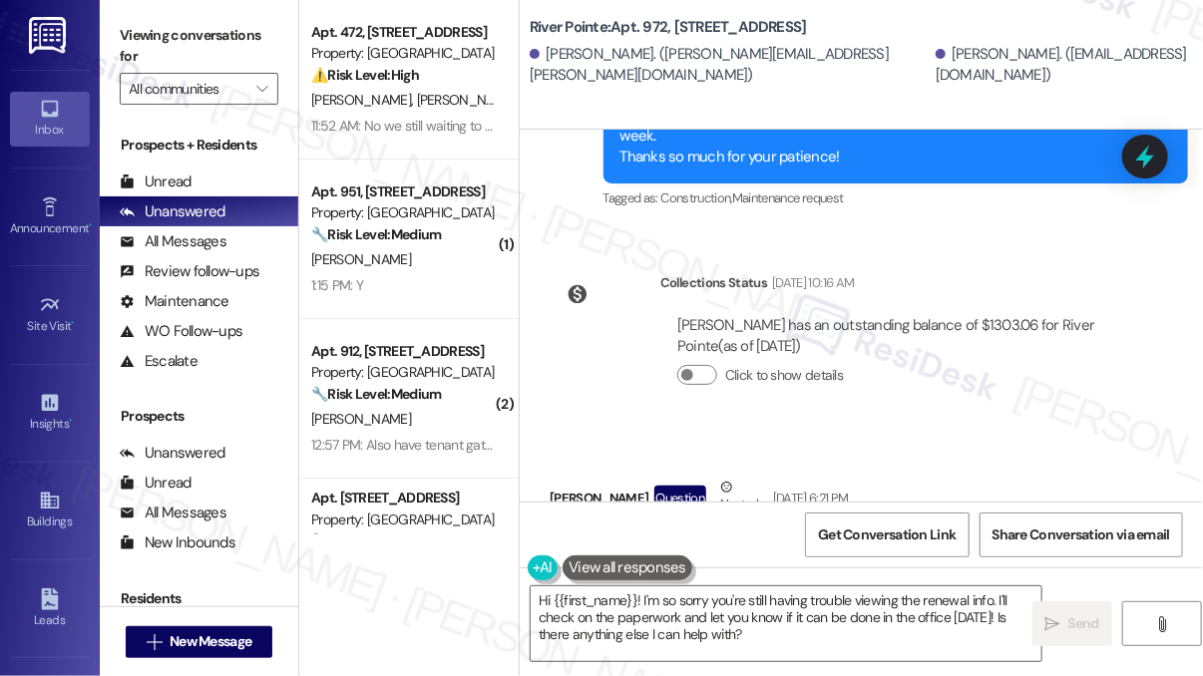
scroll to position [8624, 0]
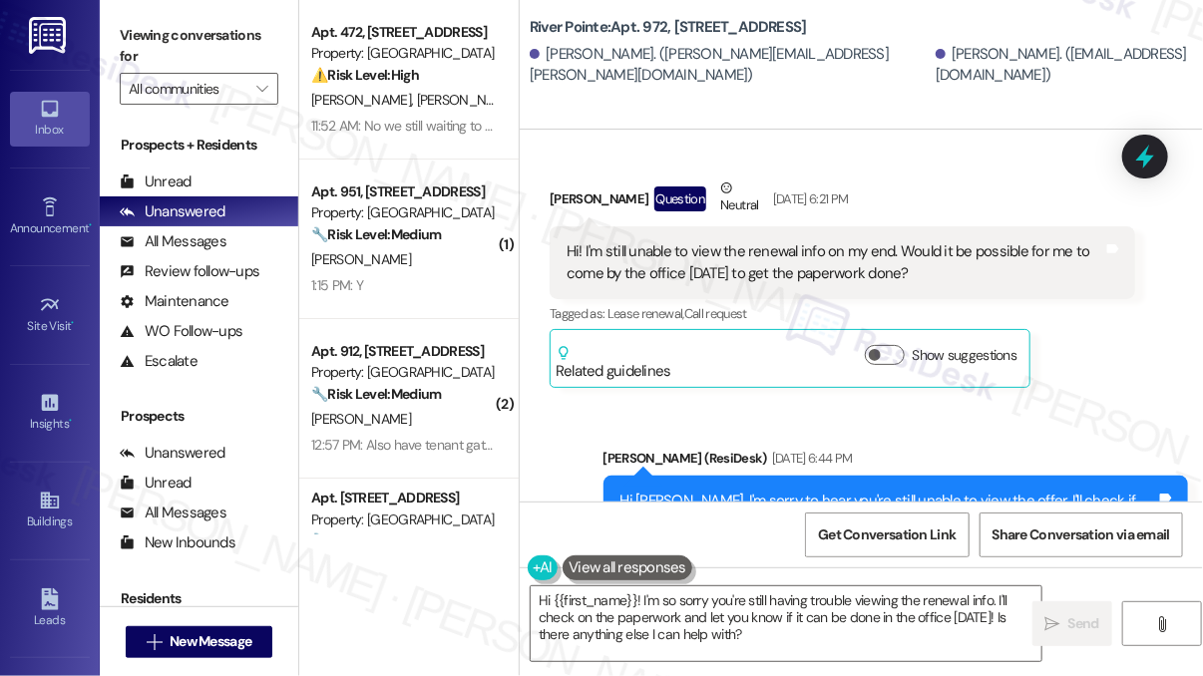
click at [713, 491] on div "Hi [PERSON_NAME], I'm sorry to hear you're still unable to view the offer. I'll…" at bounding box center [888, 523] width 536 height 64
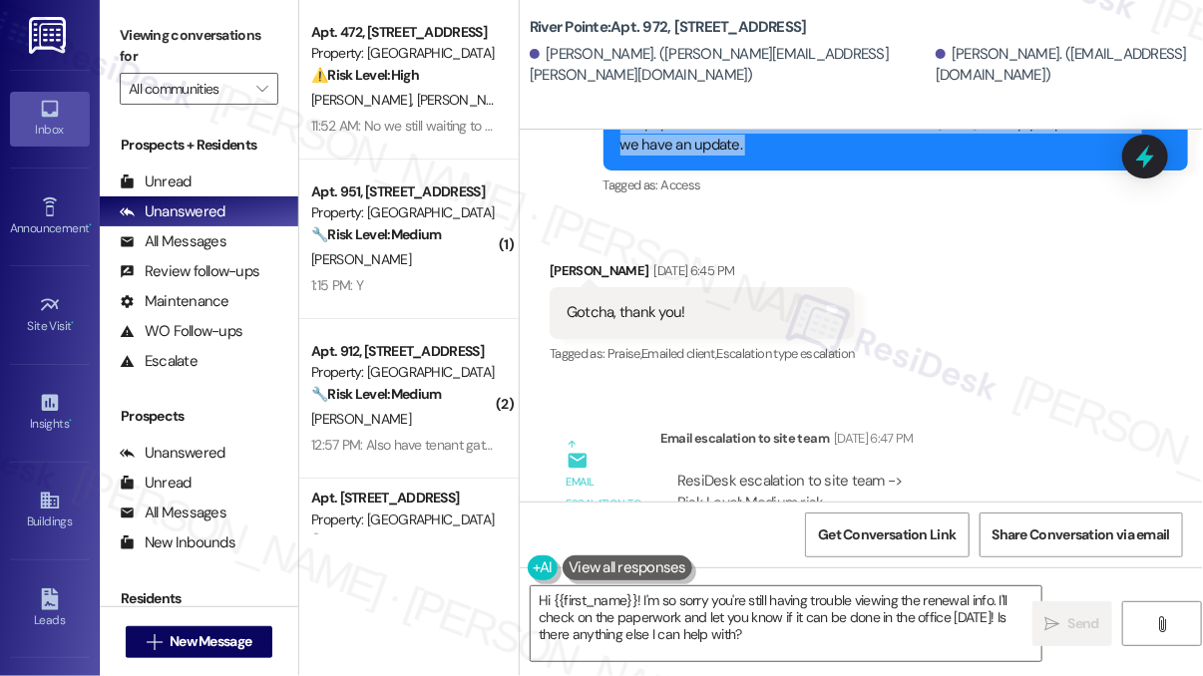
scroll to position [9322, 0]
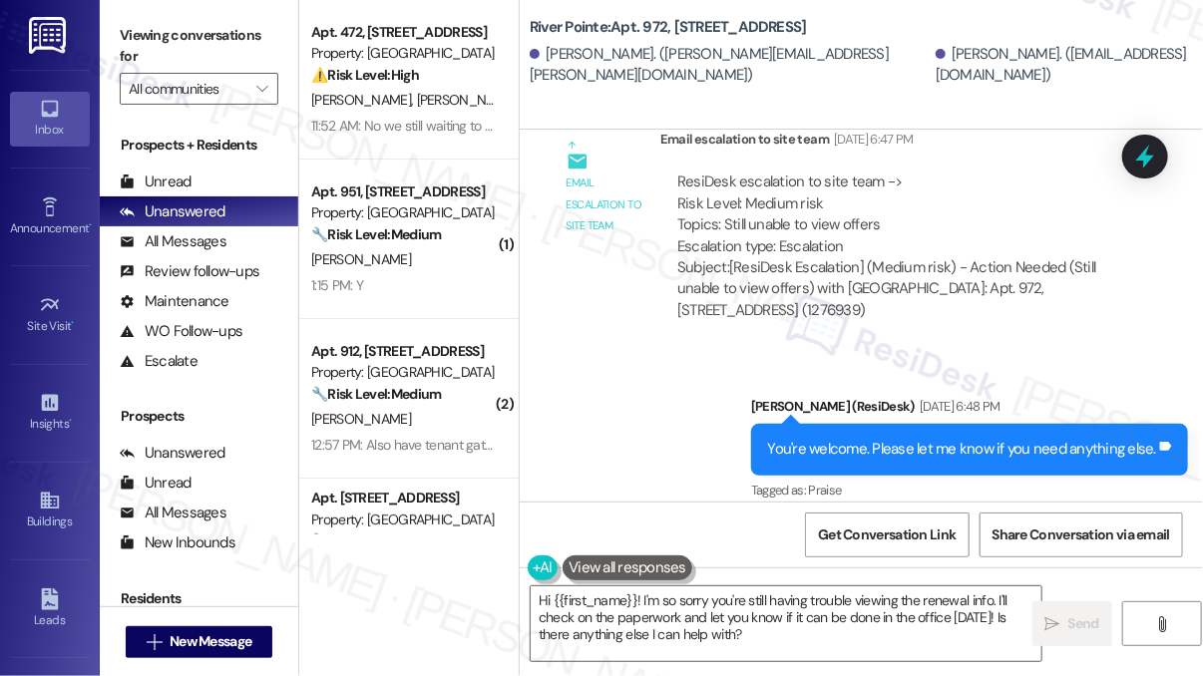
click at [970, 351] on div "Sent via SMS [PERSON_NAME] (ResiDesk) [DATE] 6:48 PM You're welcome. Please let…" at bounding box center [861, 551] width 683 height 401
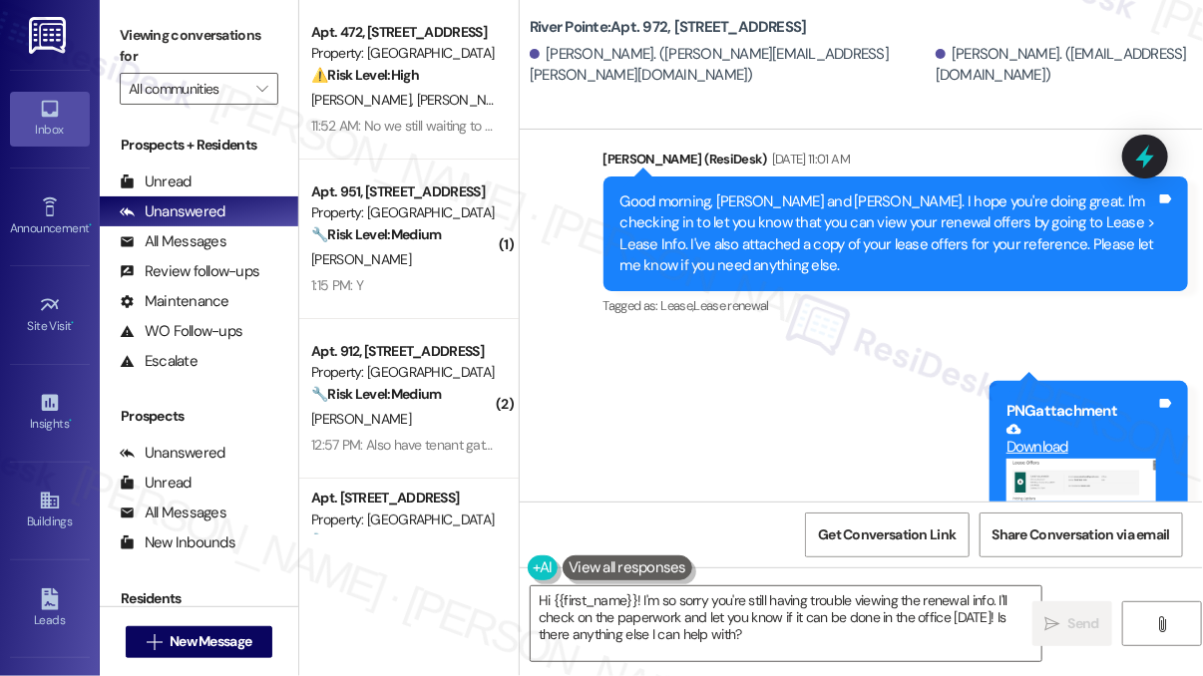
scroll to position [7527, 0]
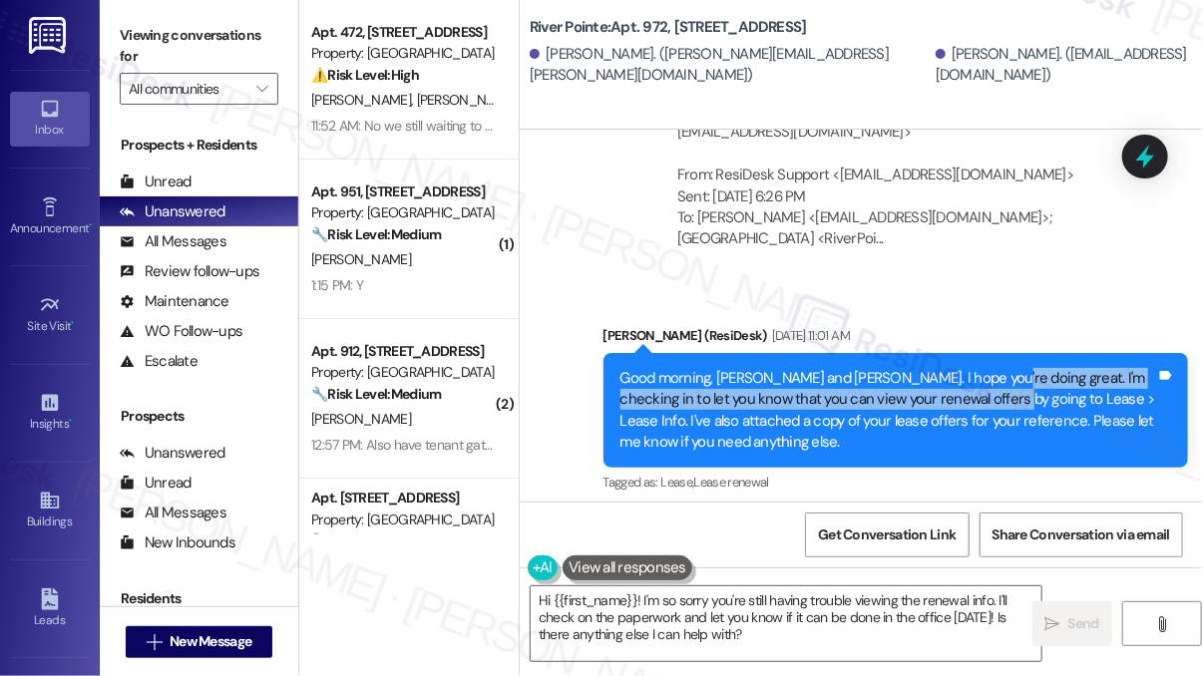
drag, startPoint x: 971, startPoint y: 267, endPoint x: 993, endPoint y: 289, distance: 31.0
click at [993, 368] on div "Good morning, [PERSON_NAME] and [PERSON_NAME]. I hope you're doing great. I'm c…" at bounding box center [888, 411] width 536 height 86
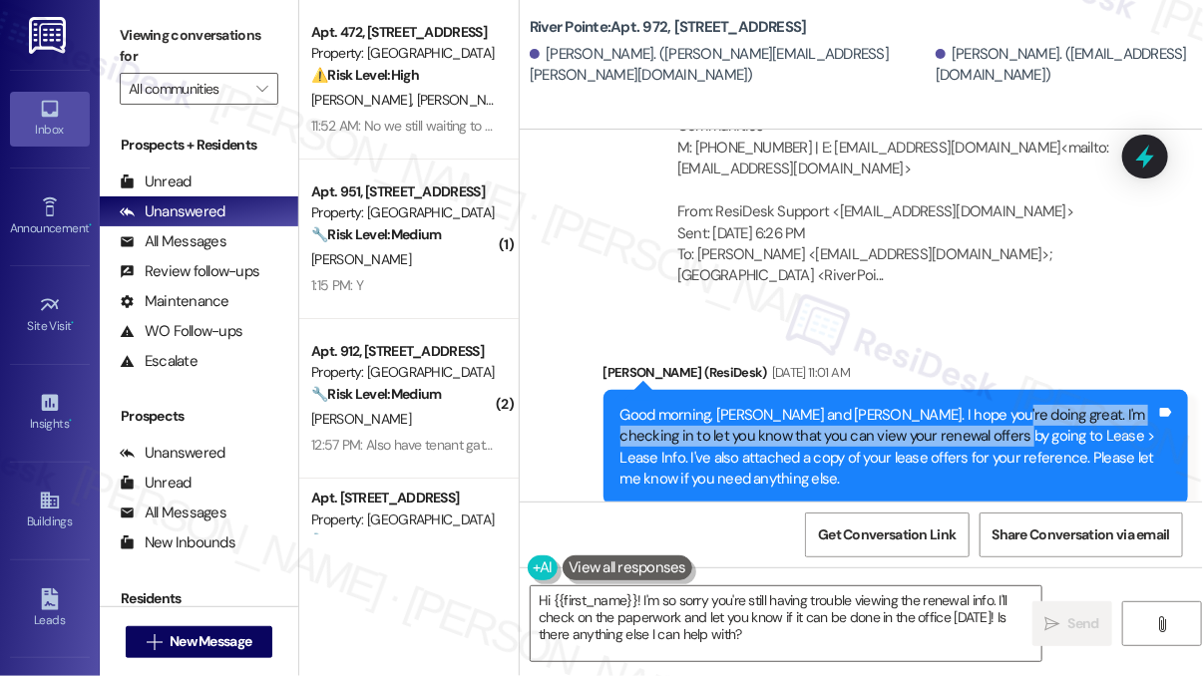
scroll to position [7428, 0]
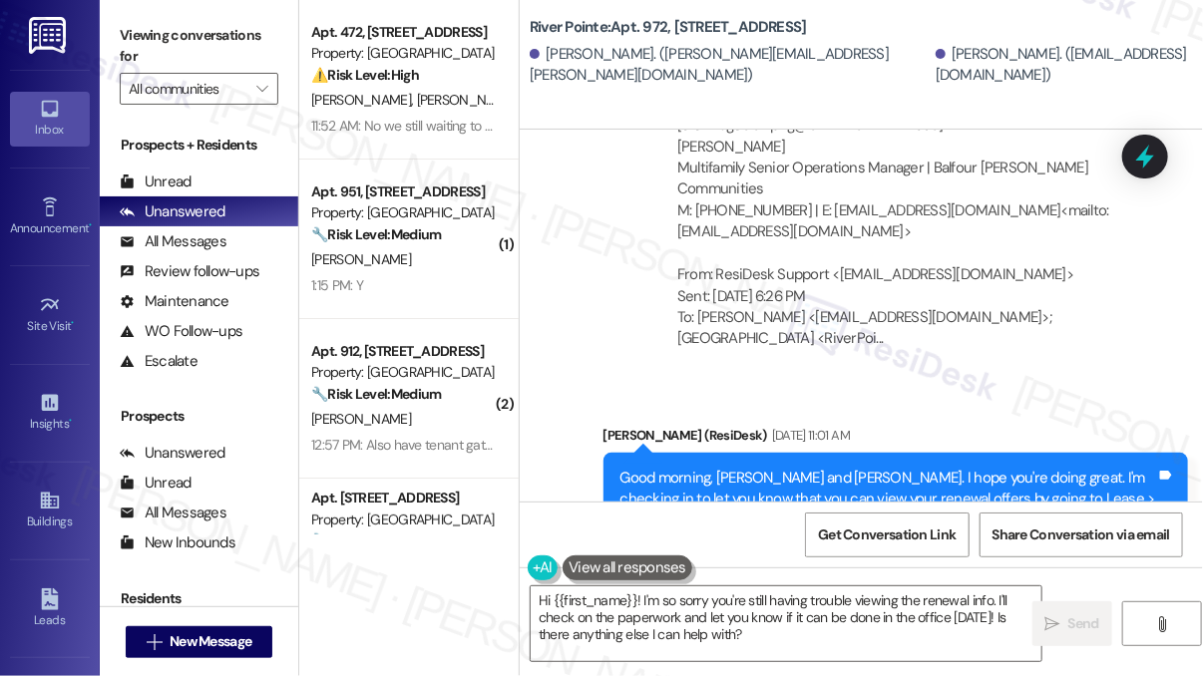
click at [913, 468] on div "Good morning, [PERSON_NAME] and [PERSON_NAME]. I hope you're doing great. I'm c…" at bounding box center [888, 511] width 536 height 86
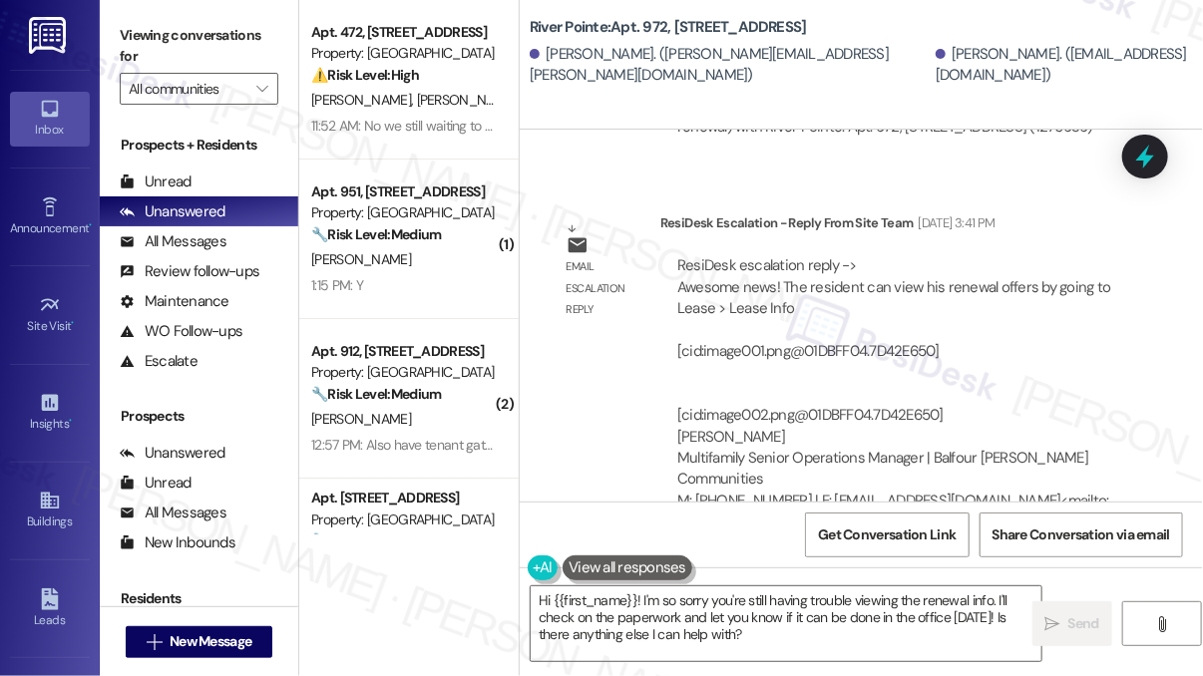
scroll to position [7029, 0]
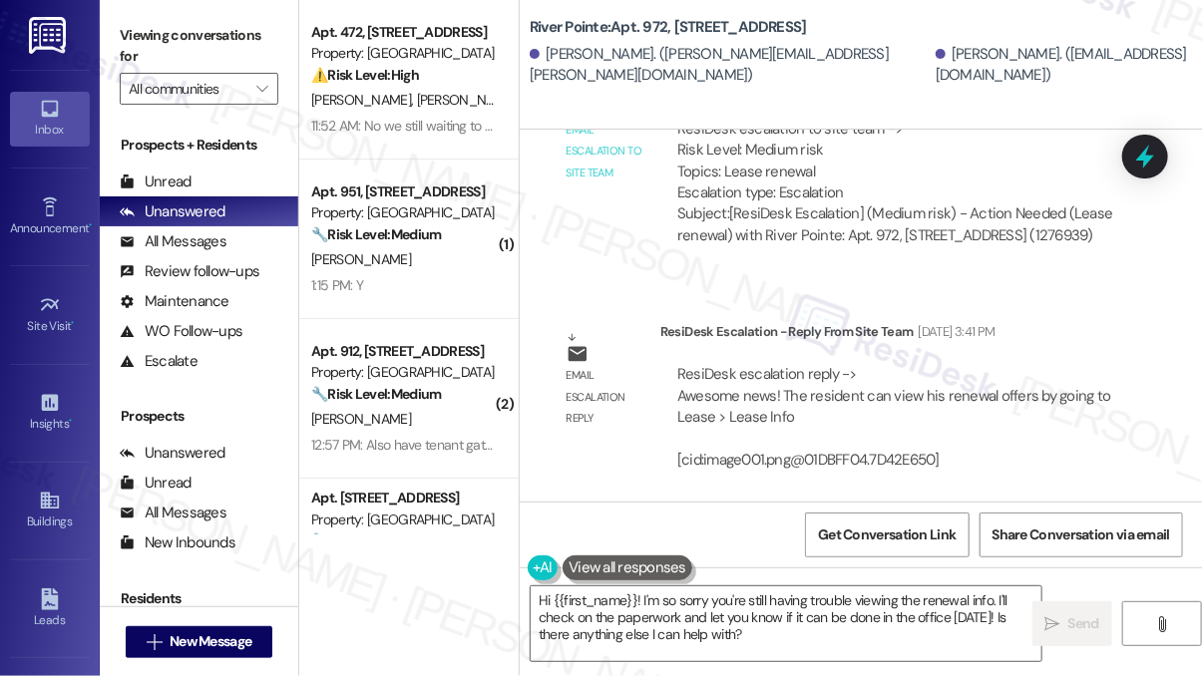
click at [1020, 218] on div "Lease started [DATE] 8:00 PM Survey, sent via SMS Residesk Automated Survey [DA…" at bounding box center [861, 316] width 683 height 372
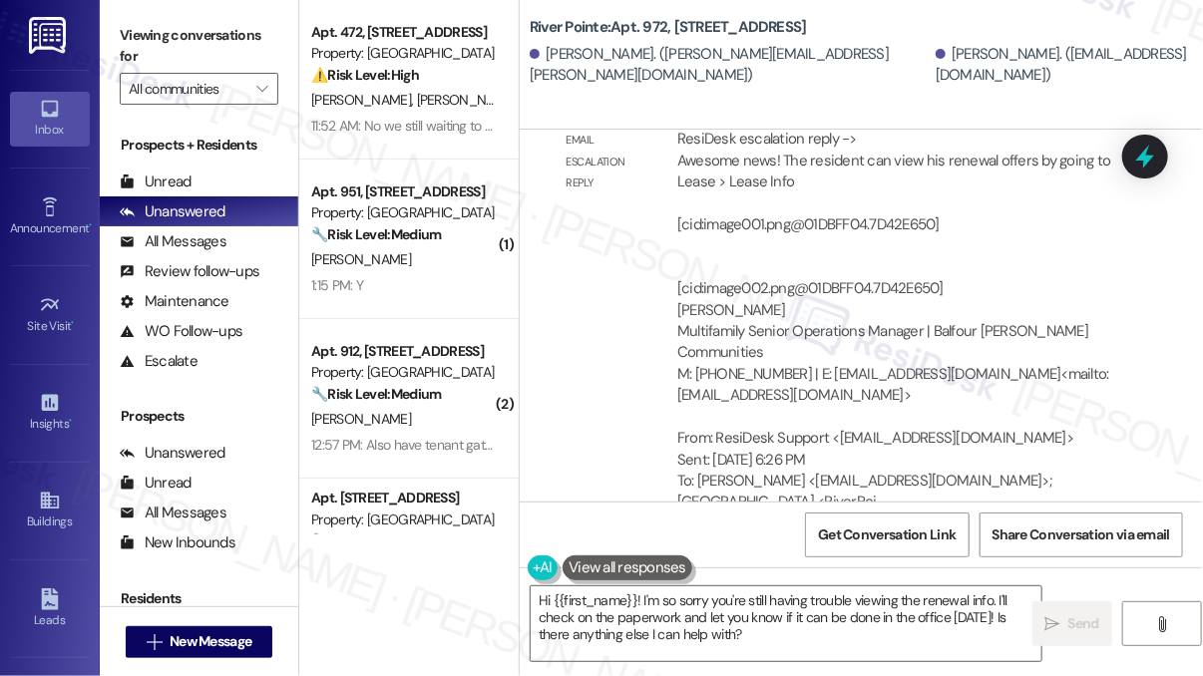
scroll to position [7428, 0]
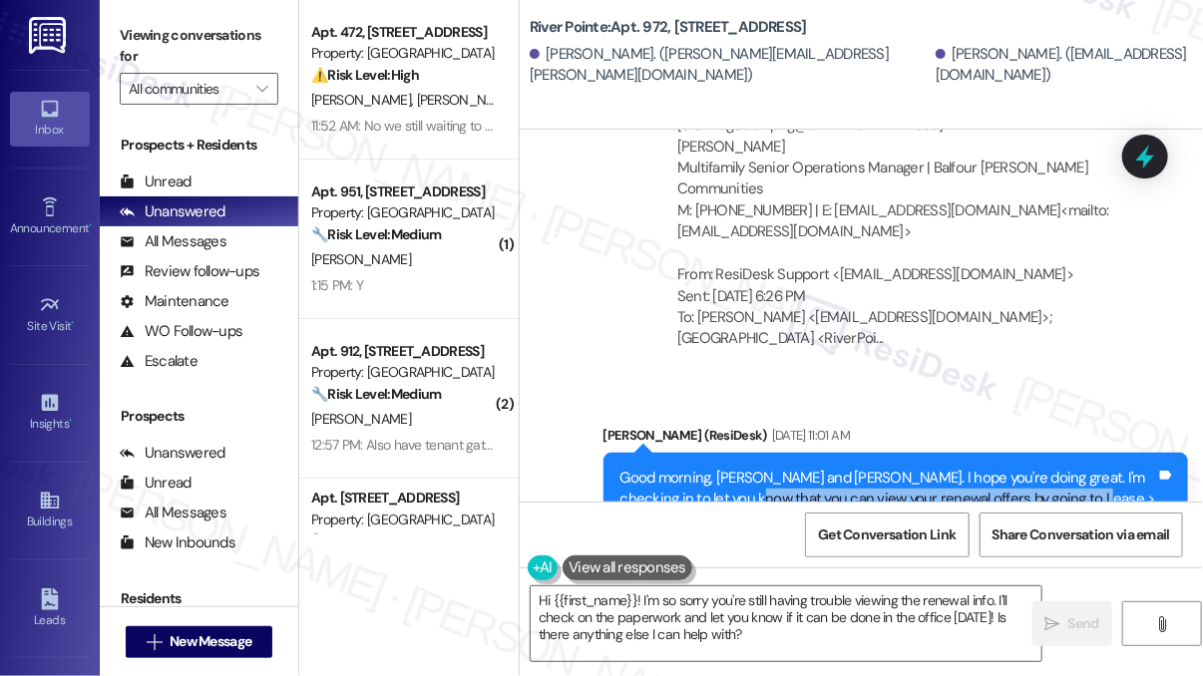
drag, startPoint x: 735, startPoint y: 390, endPoint x: 1073, endPoint y: 383, distance: 338.1
click at [1073, 468] on div "Good morning, [PERSON_NAME] and [PERSON_NAME]. I hope you're doing great. I'm c…" at bounding box center [888, 511] width 536 height 86
copy div "view your renewal offers by going to Lease > Lease Info"
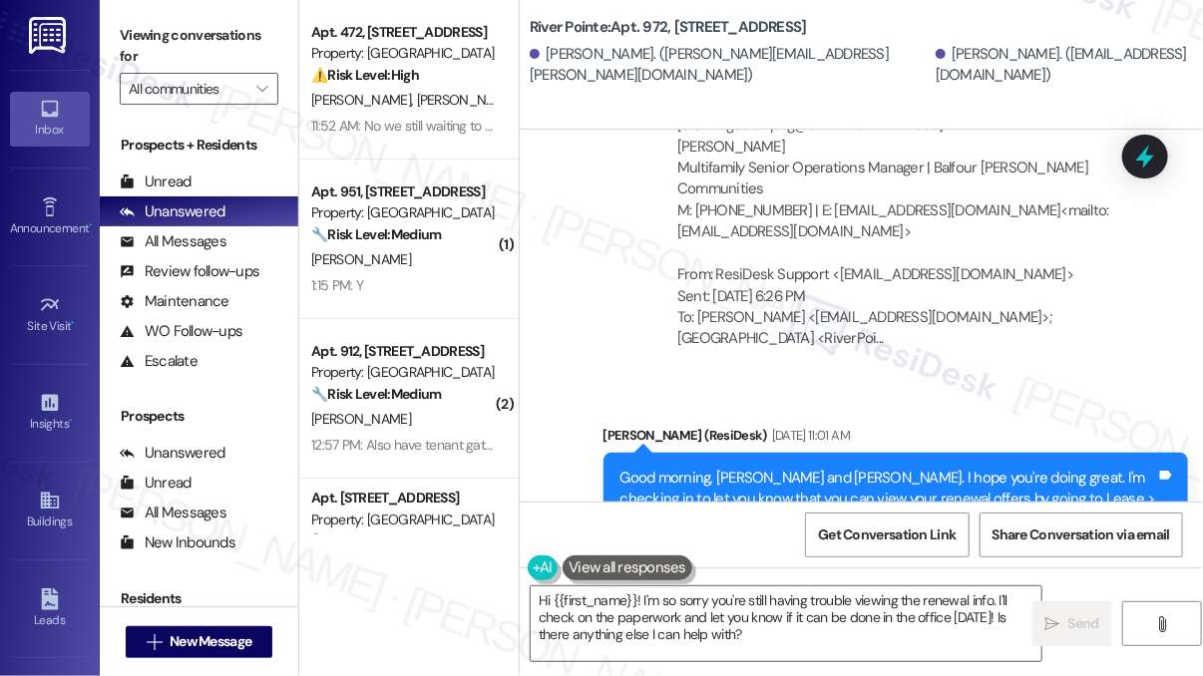
click at [1049, 32] on div "[GEOGRAPHIC_DATA]: Apt. 972, [GEOGRAPHIC_DATA][PERSON_NAME]. ([PERSON_NAME][EMA…" at bounding box center [865, 45] width 673 height 80
click at [756, 468] on div "Good morning, [PERSON_NAME] and [PERSON_NAME]. I hope you're doing great. I'm c…" at bounding box center [888, 511] width 536 height 86
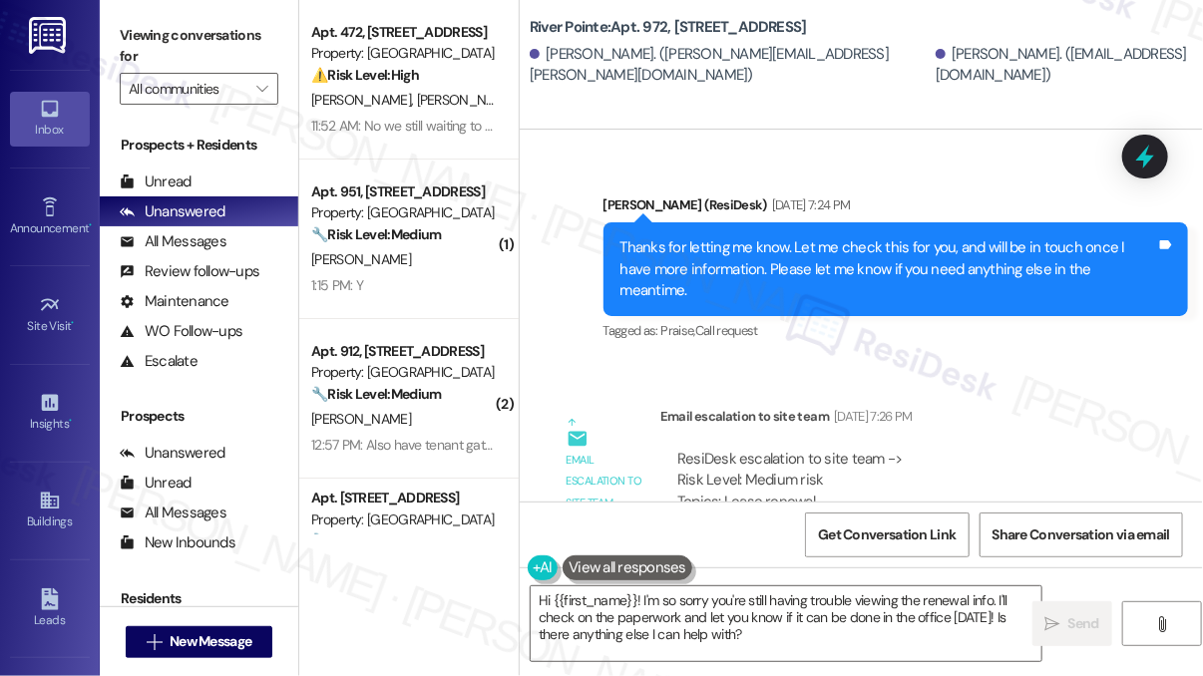
scroll to position [6730, 0]
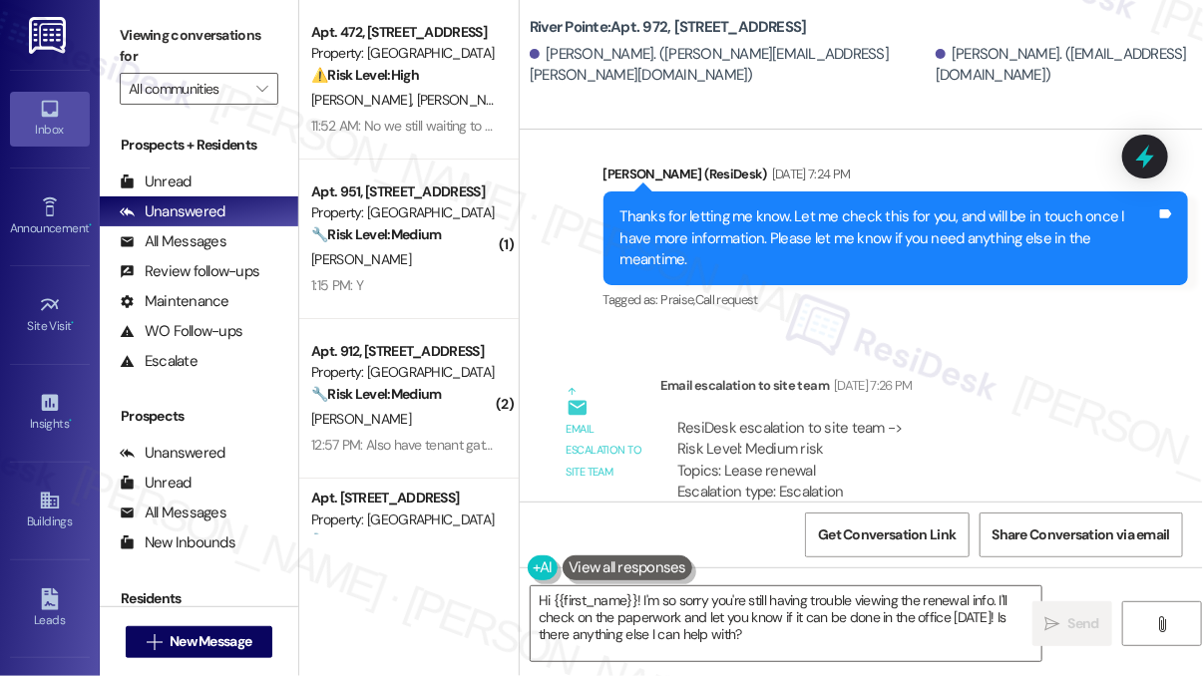
click at [1001, 282] on div "Lease started [DATE] 8:00 PM Survey, sent via SMS Residesk Automated Survey [DA…" at bounding box center [861, 316] width 683 height 372
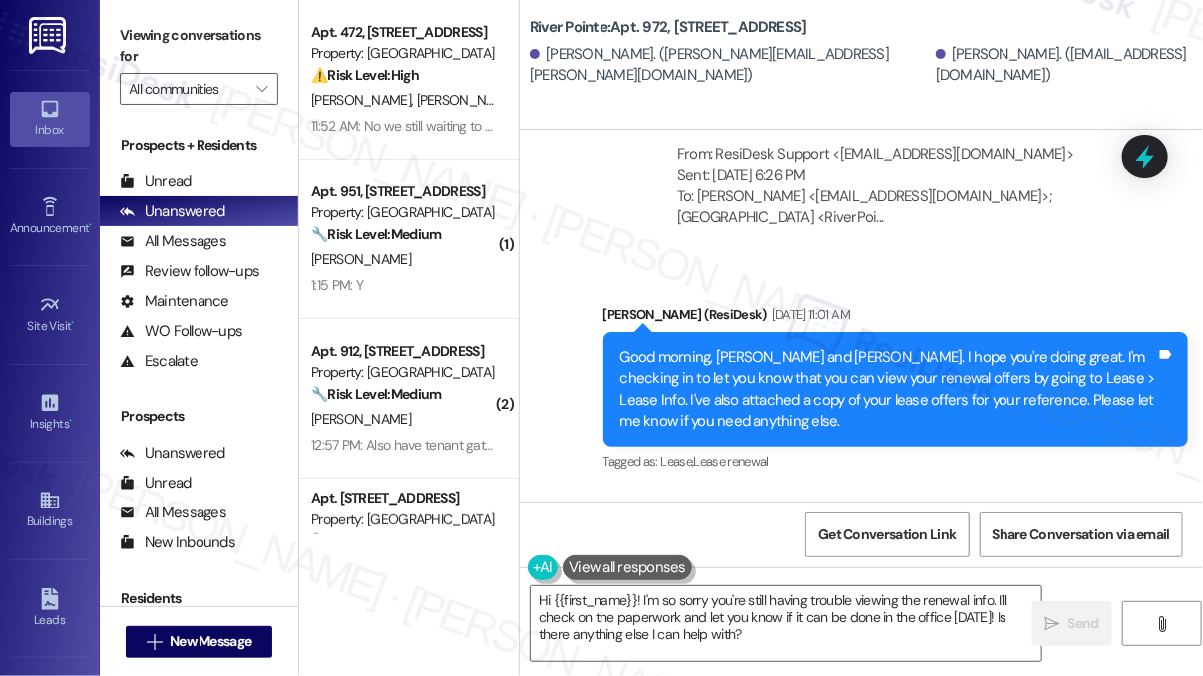
scroll to position [7527, 0]
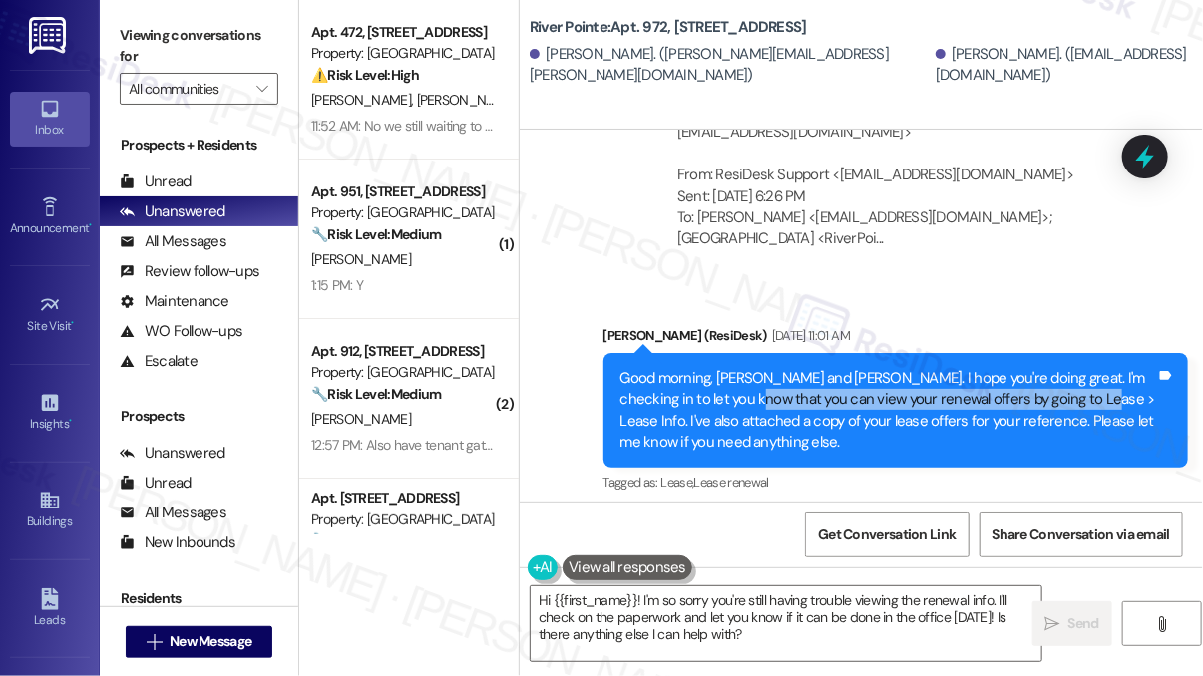
drag, startPoint x: 738, startPoint y: 291, endPoint x: 1075, endPoint y: 282, distance: 337.2
click at [1075, 368] on div "Good morning, [PERSON_NAME] and [PERSON_NAME]. I hope you're doing great. I'm c…" at bounding box center [888, 411] width 536 height 86
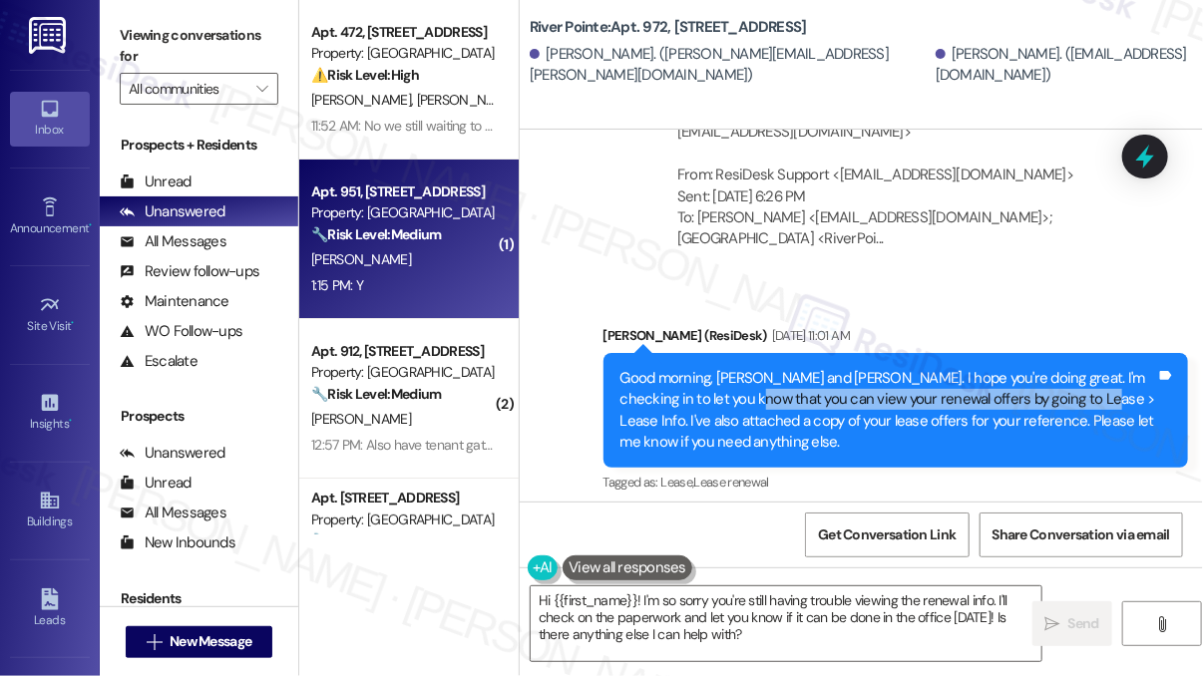
copy div "view your renewal offers by going to Lease > Lease Info."
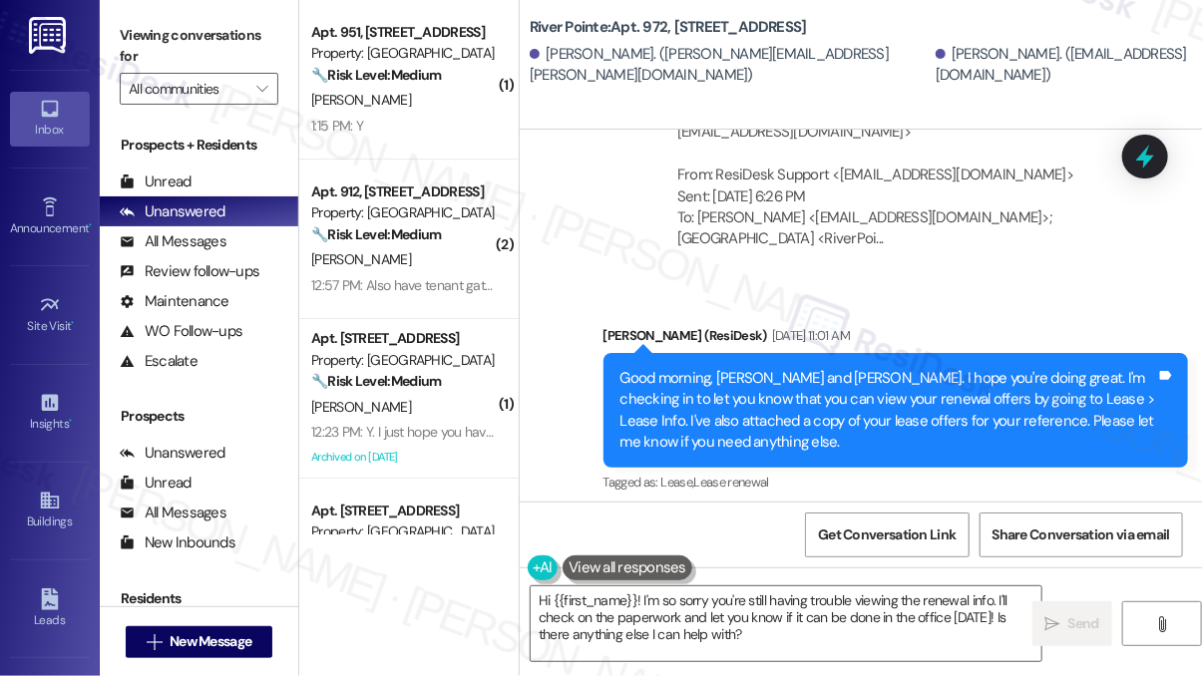
click at [1043, 70] on div "[PERSON_NAME]. ([PERSON_NAME][EMAIL_ADDRESS][PERSON_NAME][DOMAIN_NAME]) [PERSON…" at bounding box center [865, 65] width 673 height 40
